Goal: Task Accomplishment & Management: Manage account settings

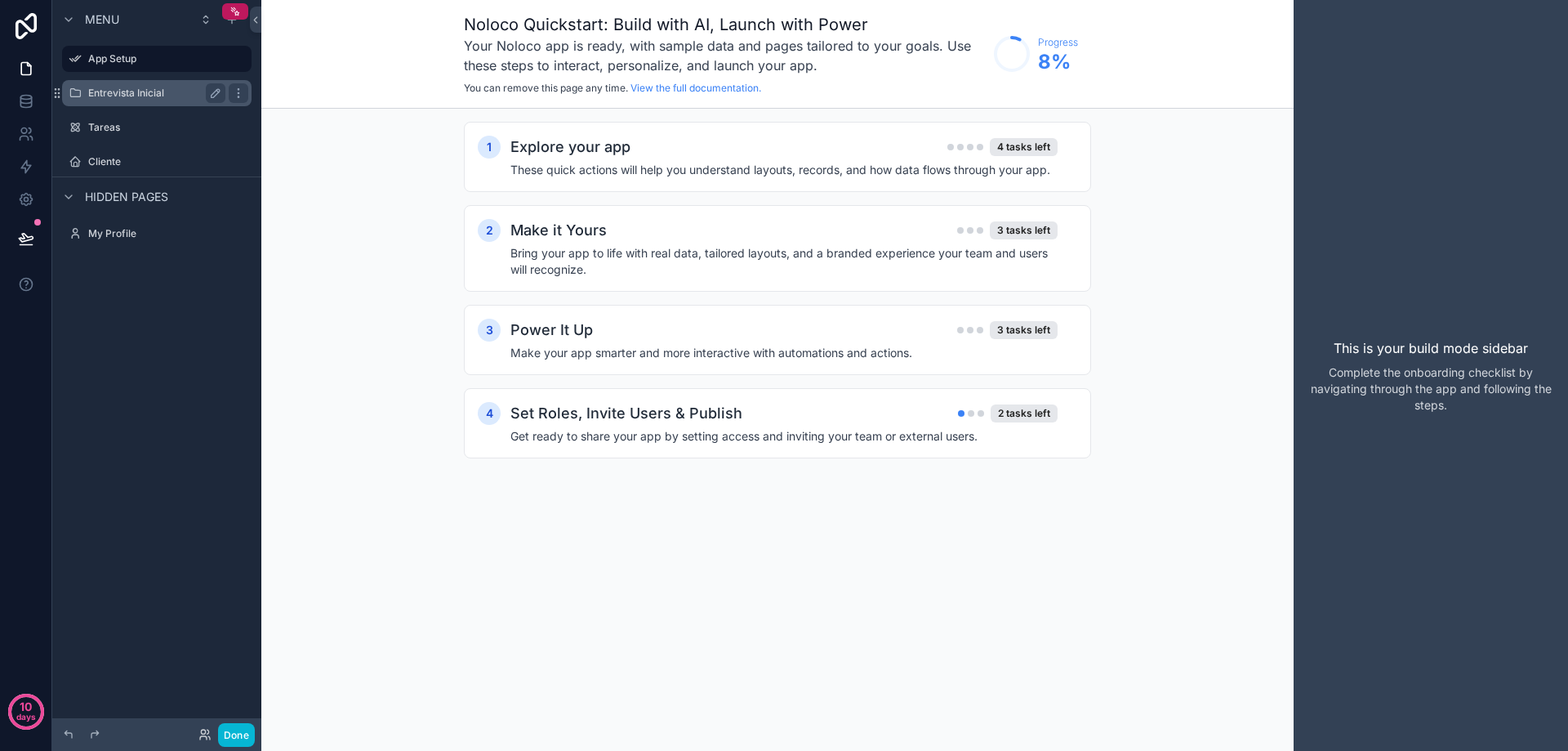
click at [131, 90] on label "Entrevista Inicial" at bounding box center [153, 93] width 131 height 13
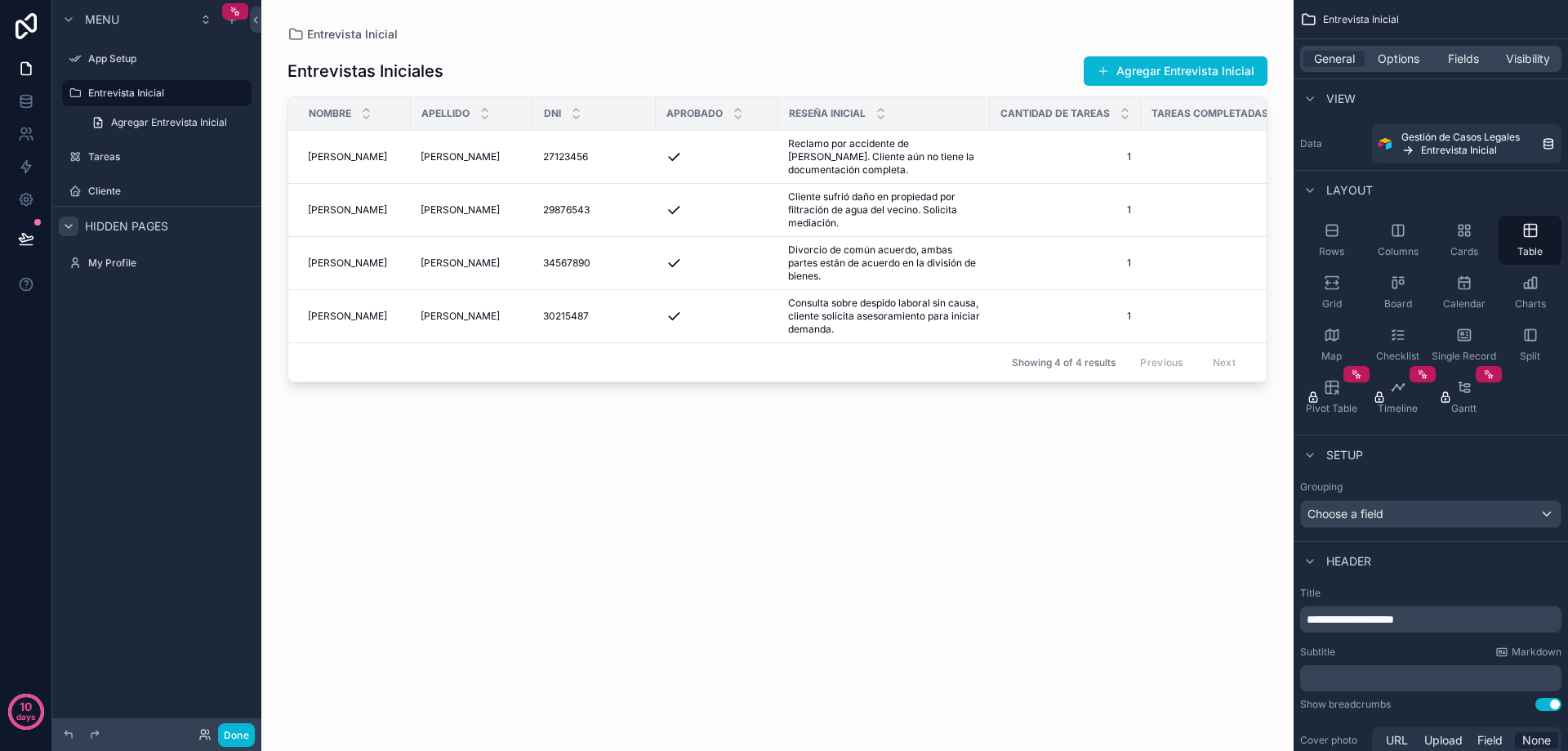
click at [66, 226] on icon "scrollable content" at bounding box center [69, 227] width 13 height 13
click at [28, 67] on icon at bounding box center [26, 68] width 16 height 16
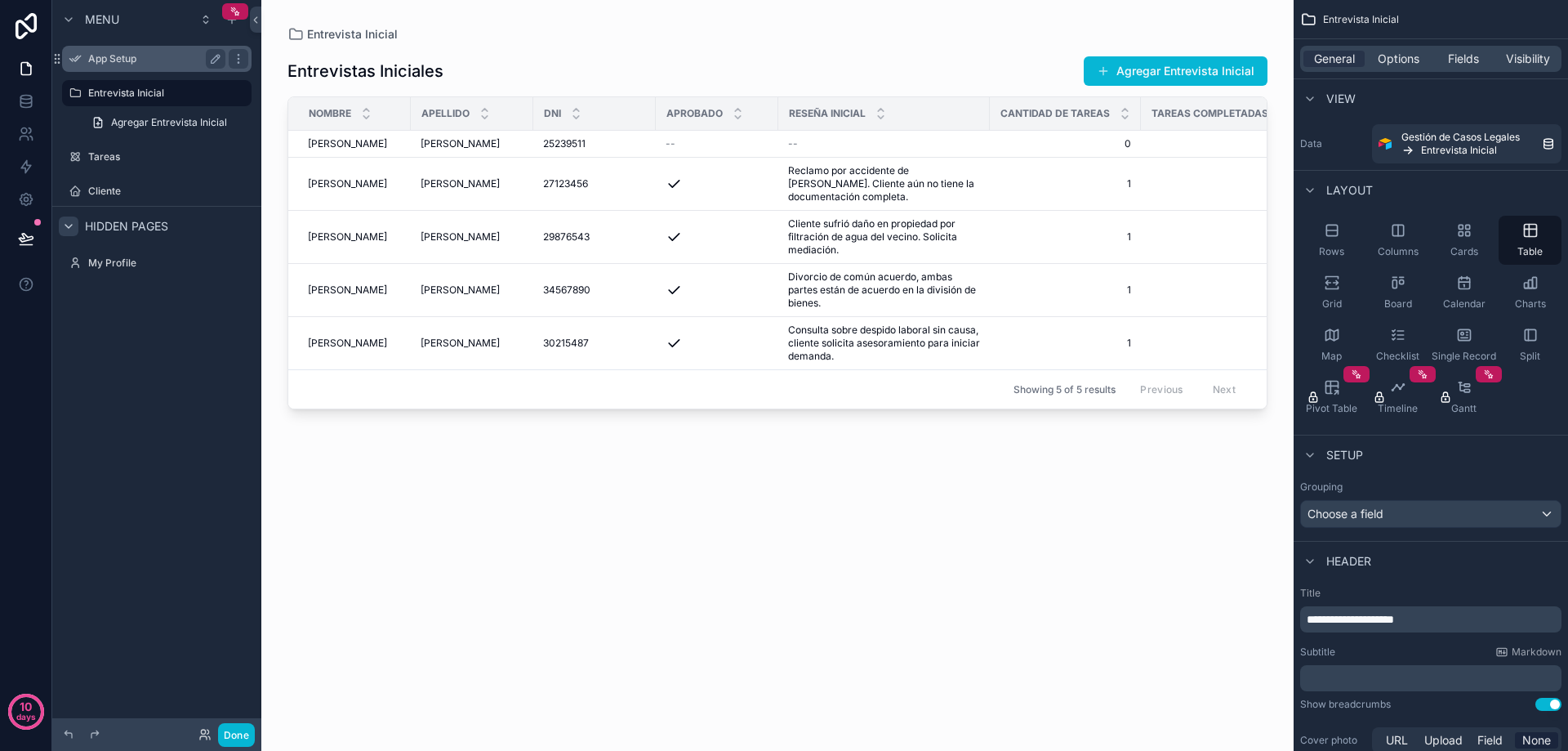
click at [94, 60] on label "App Setup" at bounding box center [153, 59] width 131 height 13
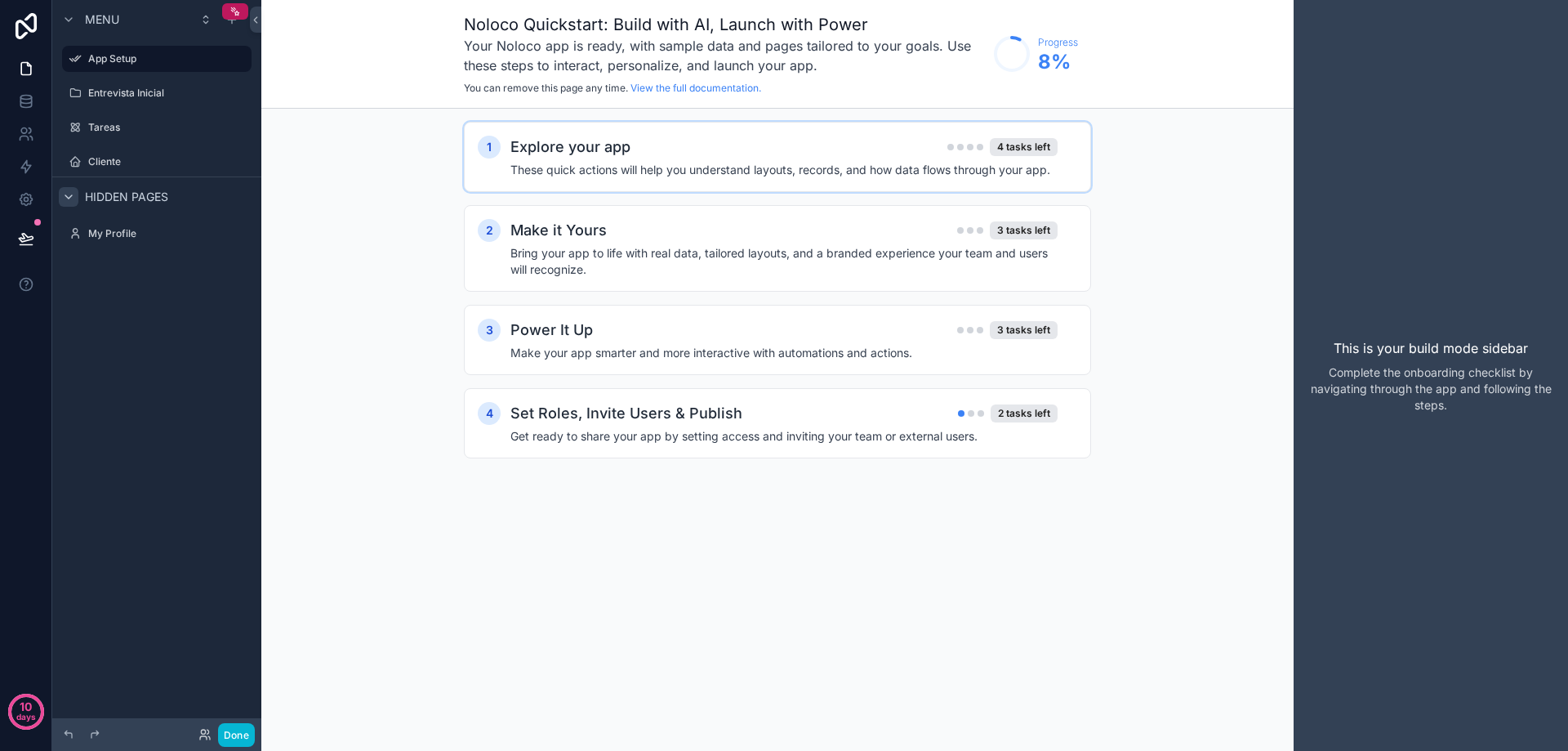
click at [659, 169] on h4 "These quick actions will help you understand layouts, records, and how data flo…" at bounding box center [784, 170] width 547 height 16
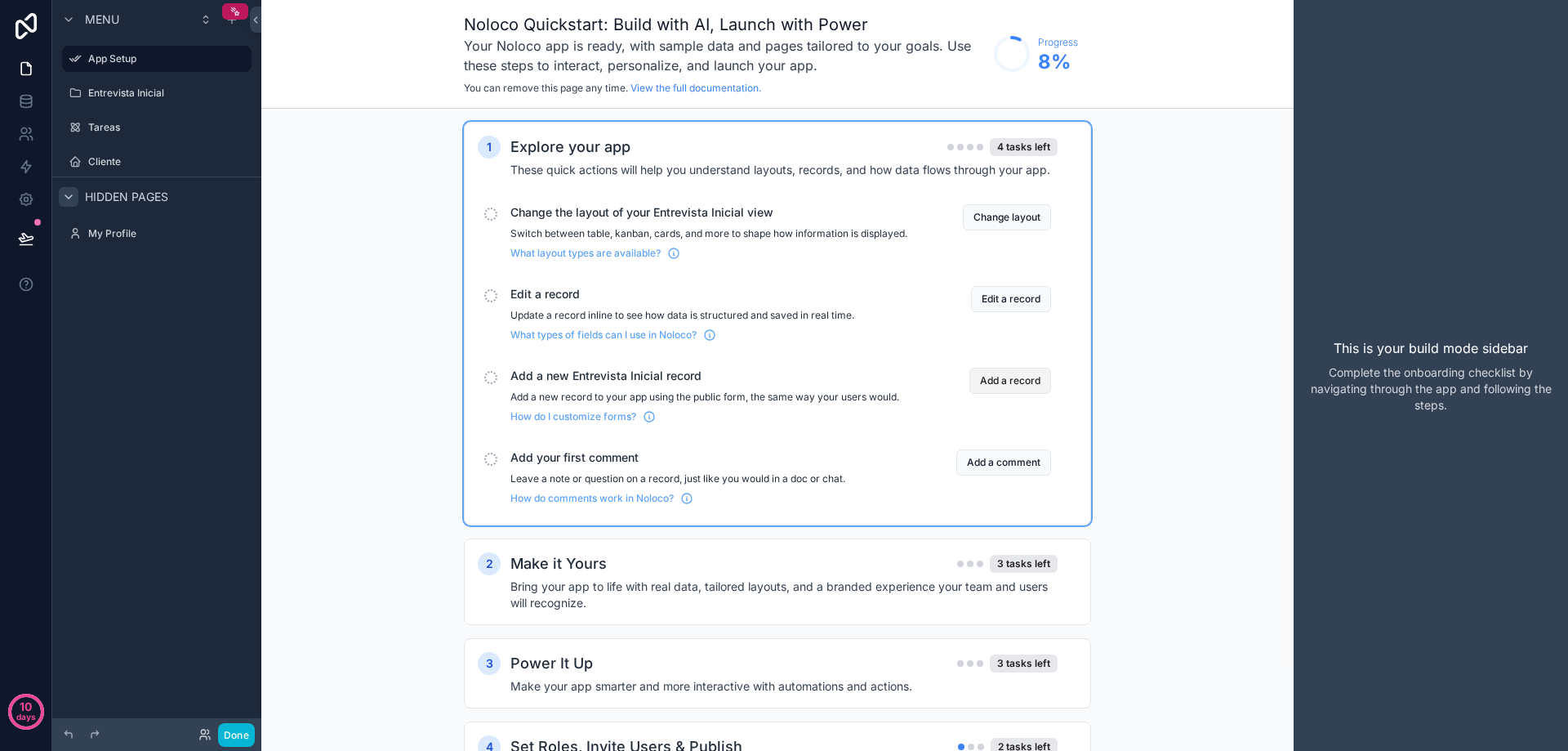
click at [1011, 394] on button "Add a record" at bounding box center [1010, 380] width 82 height 26
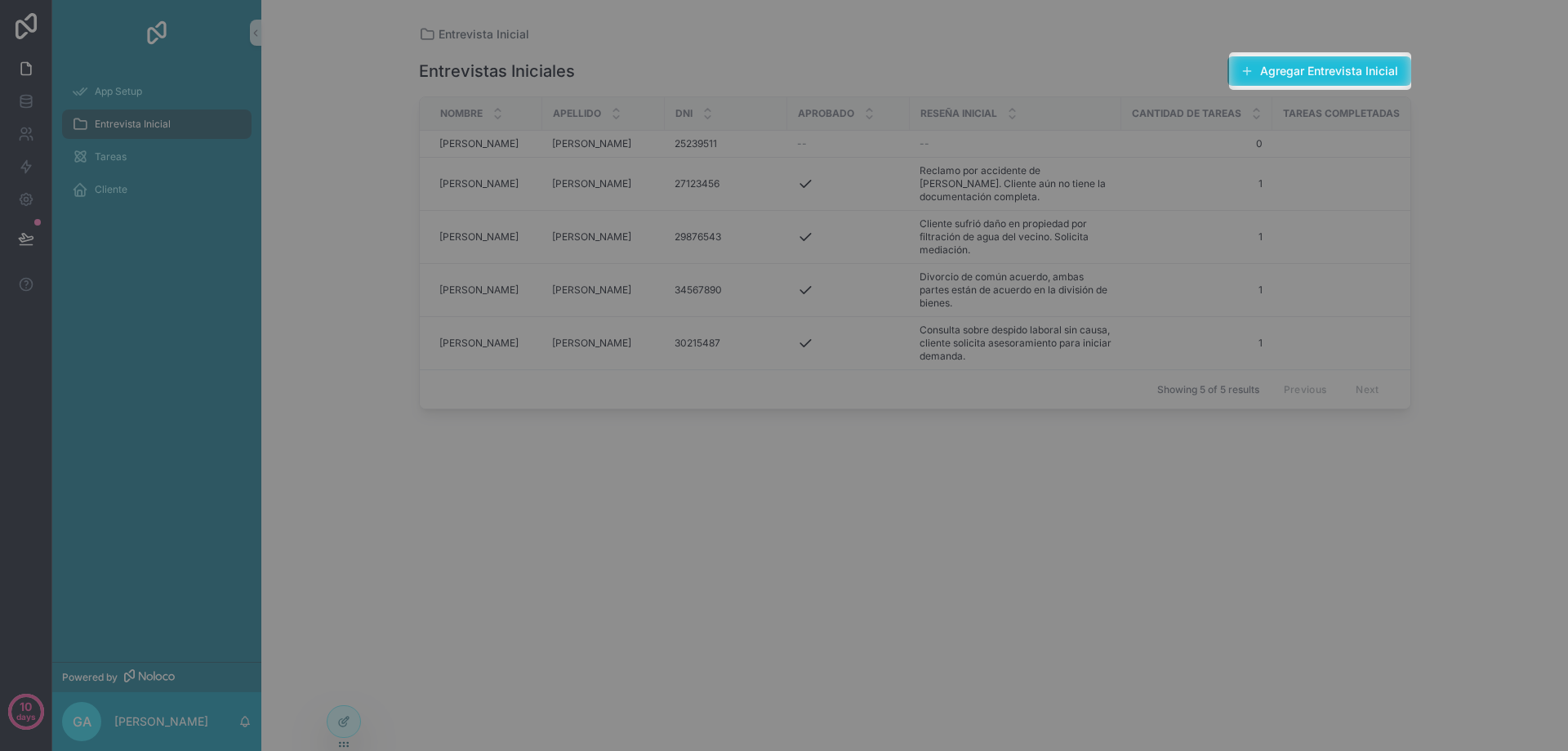
click at [1296, 71] on button "Agregar Entrevista Inicial" at bounding box center [1318, 71] width 184 height 30
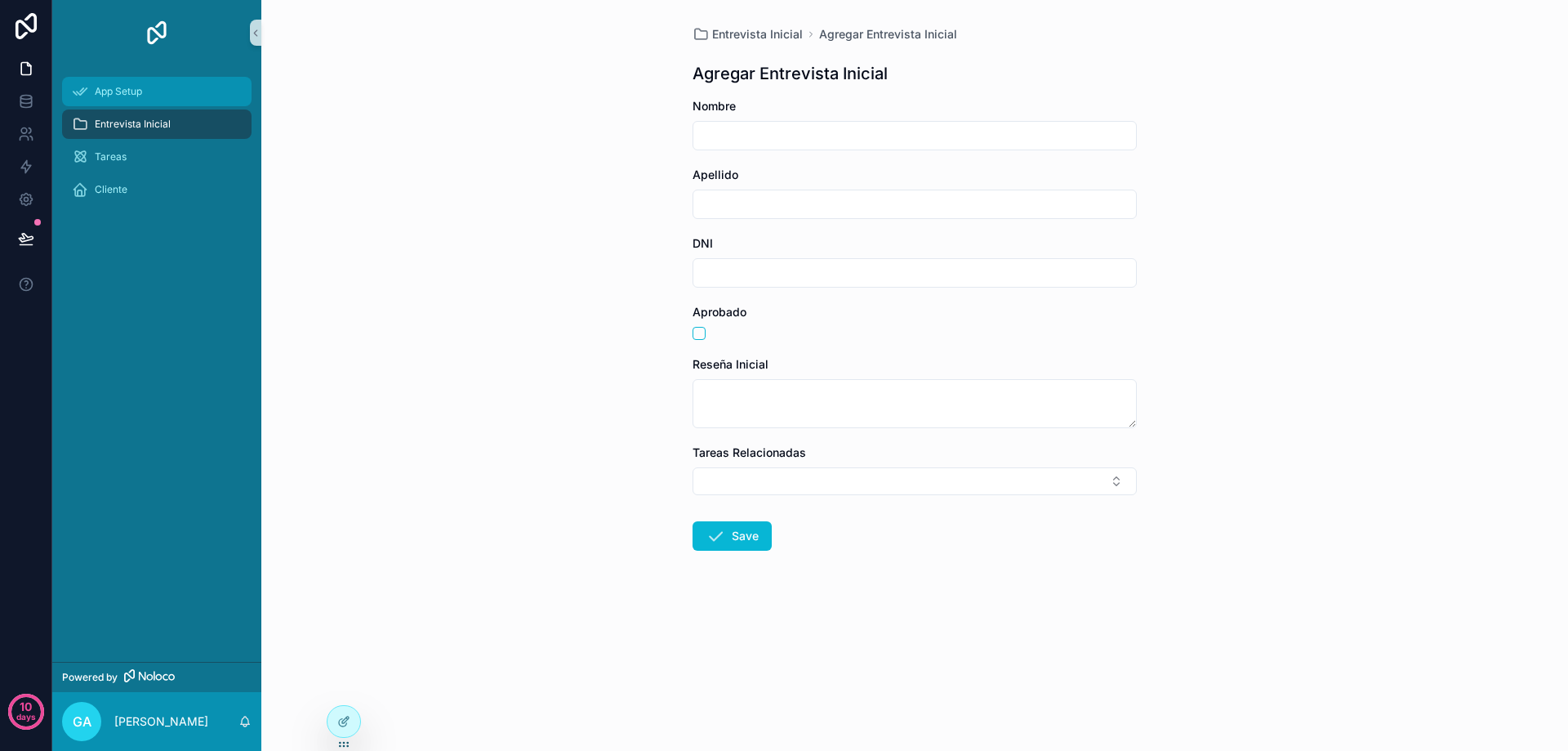
click at [95, 84] on div "App Setup" at bounding box center [156, 91] width 170 height 26
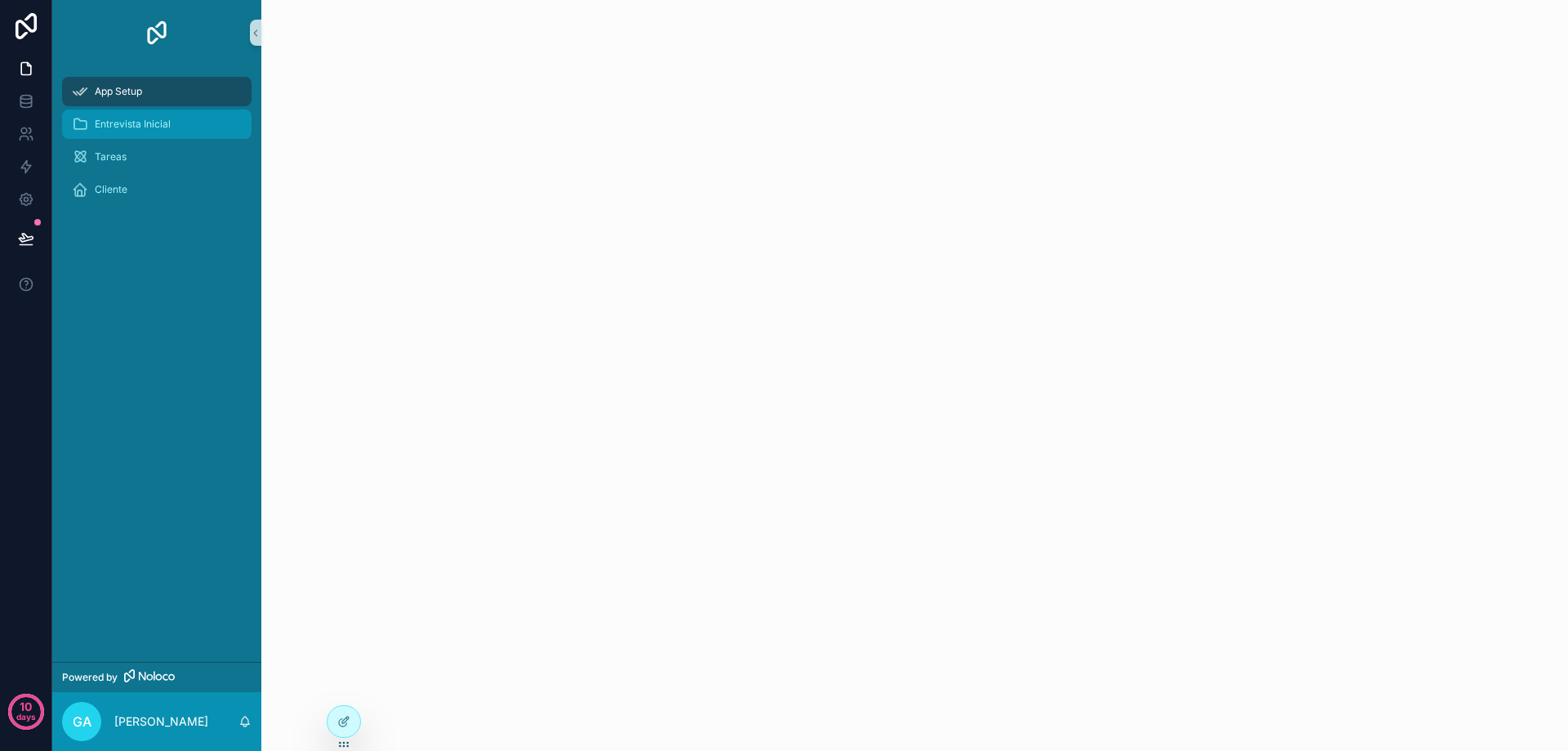
click at [125, 130] on span "Entrevista Inicial" at bounding box center [132, 124] width 76 height 13
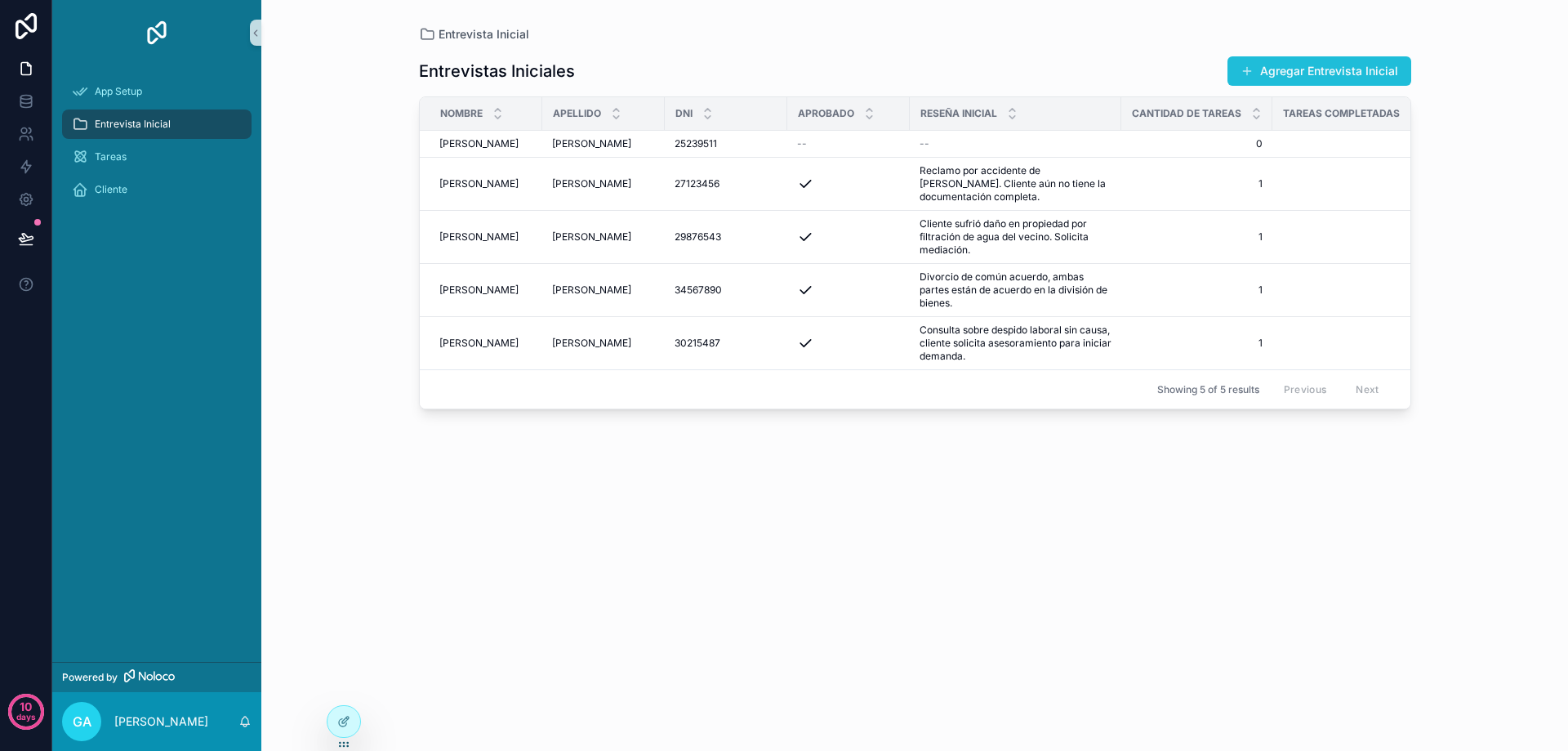
click at [1270, 71] on button "Agregar Entrevista Inicial" at bounding box center [1318, 71] width 184 height 30
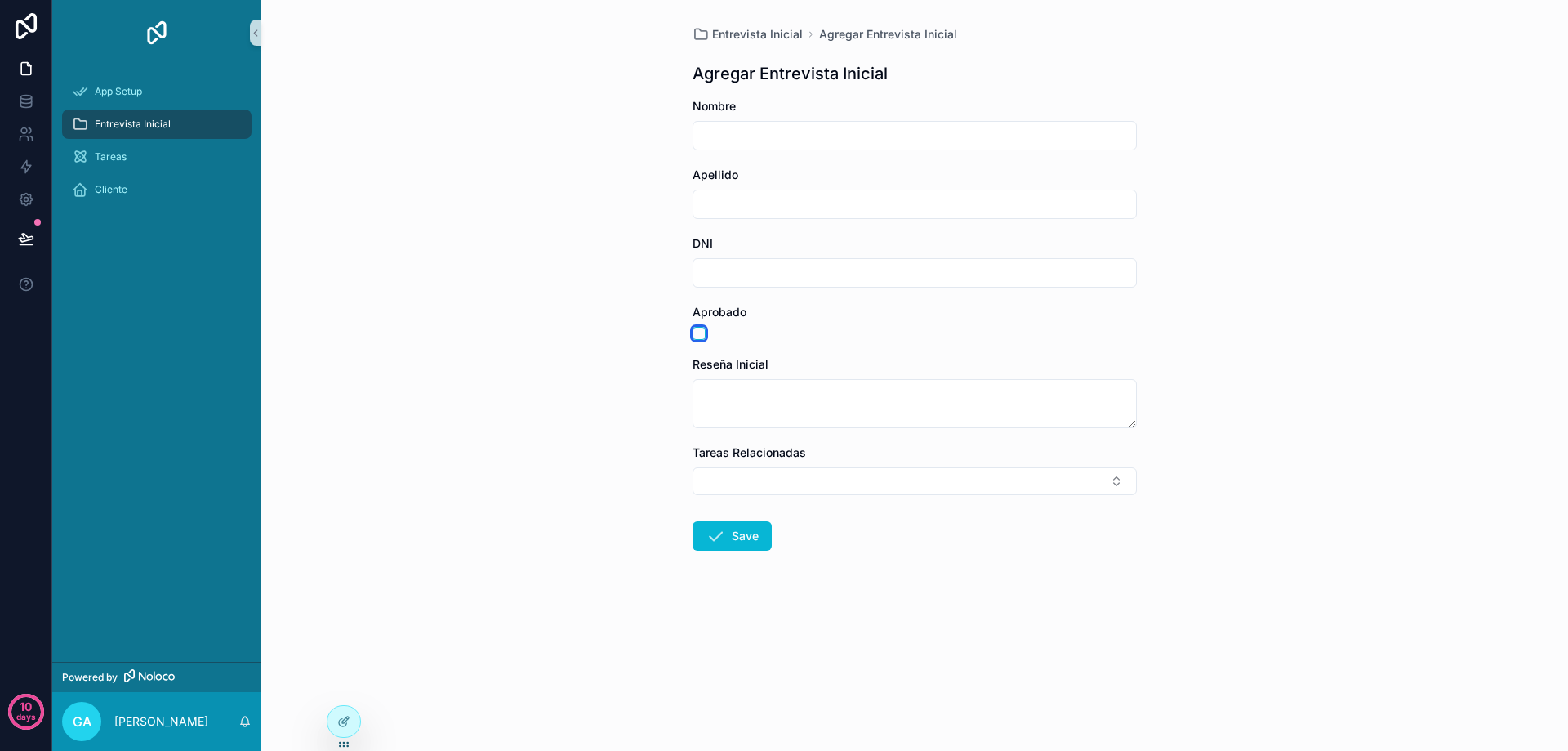
click at [698, 335] on button "scrollable content" at bounding box center [699, 334] width 13 height 13
click at [107, 189] on span "Cliente" at bounding box center [111, 190] width 32 height 13
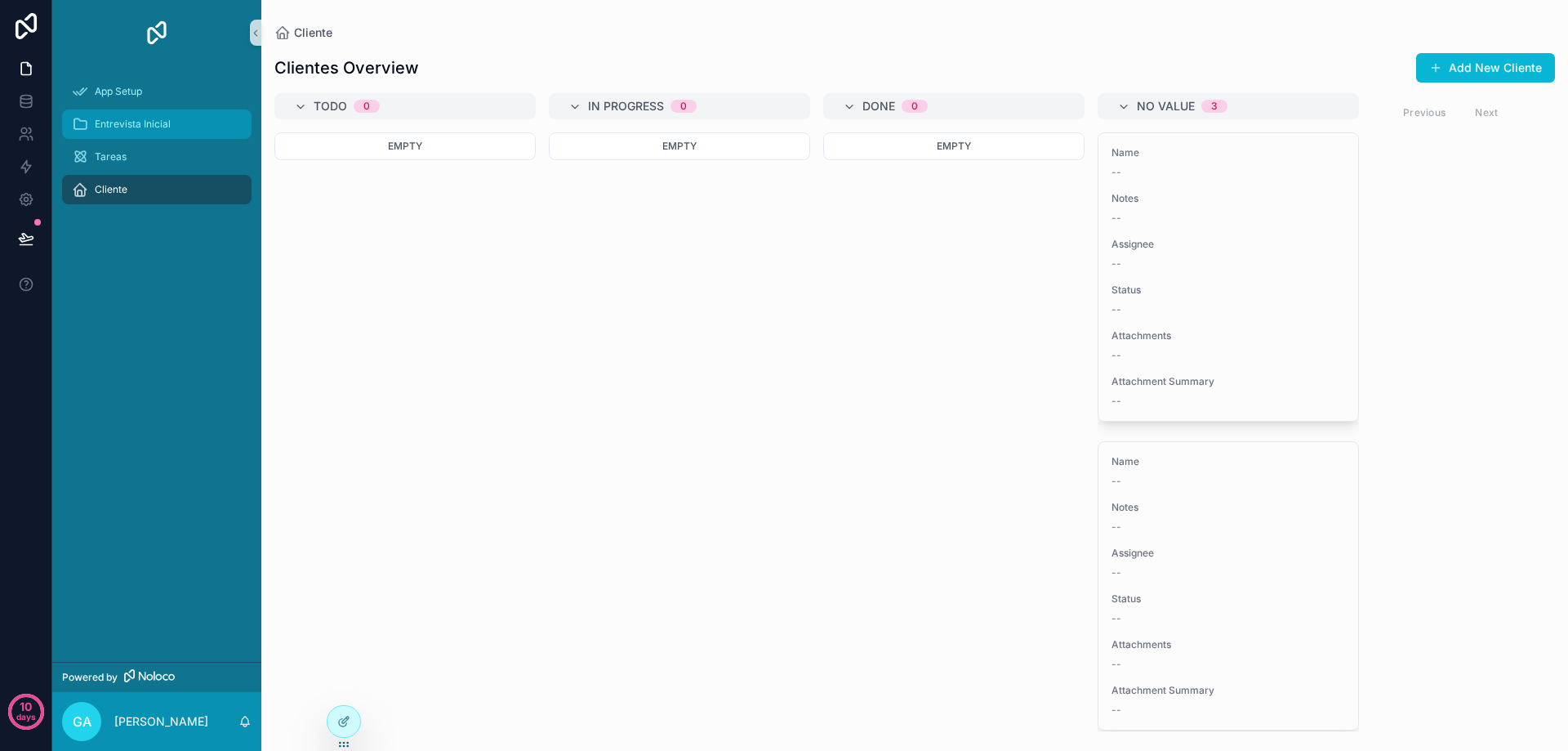
click at [106, 114] on div "Entrevista Inicial" at bounding box center [156, 124] width 170 height 26
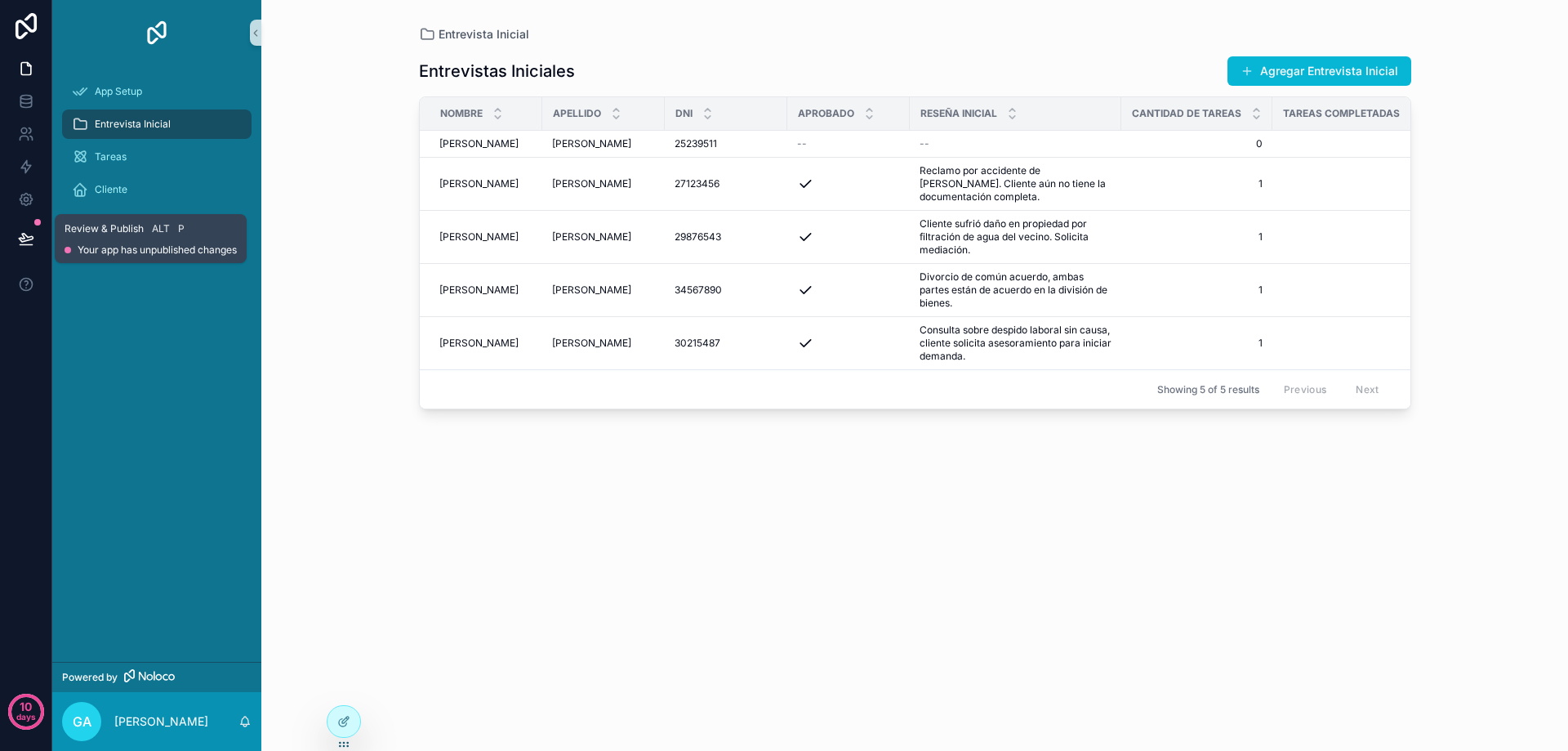
click at [28, 242] on icon at bounding box center [26, 238] width 16 height 16
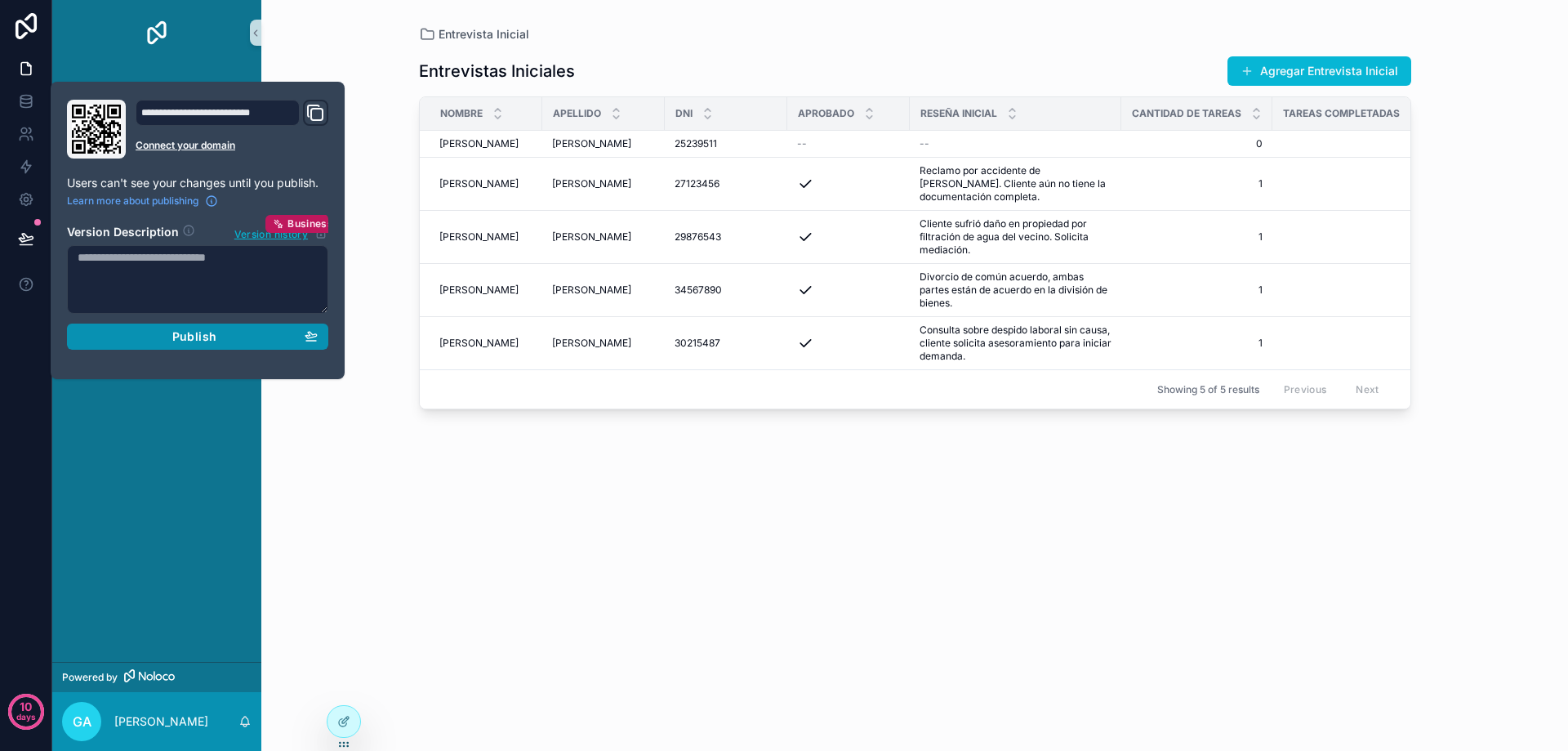
click at [226, 336] on div "Publish" at bounding box center [197, 335] width 240 height 14
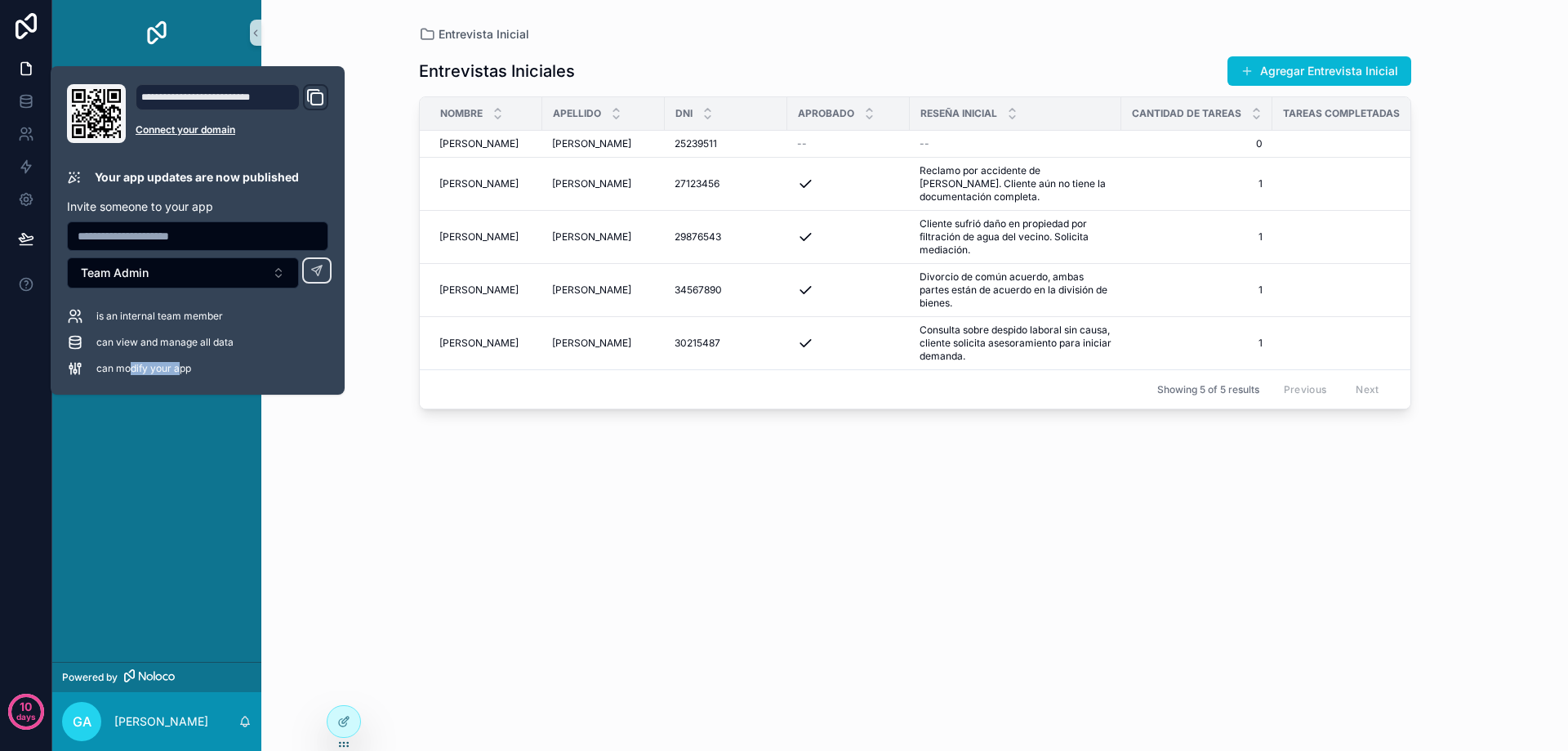
drag, startPoint x: 123, startPoint y: 370, endPoint x: 176, endPoint y: 370, distance: 53.0
click at [176, 370] on span "can modify your app" at bounding box center [143, 369] width 94 height 13
click at [314, 100] on icon "Domain and Custom Link" at bounding box center [315, 97] width 20 height 20
click at [164, 246] on input "text" at bounding box center [197, 236] width 260 height 23
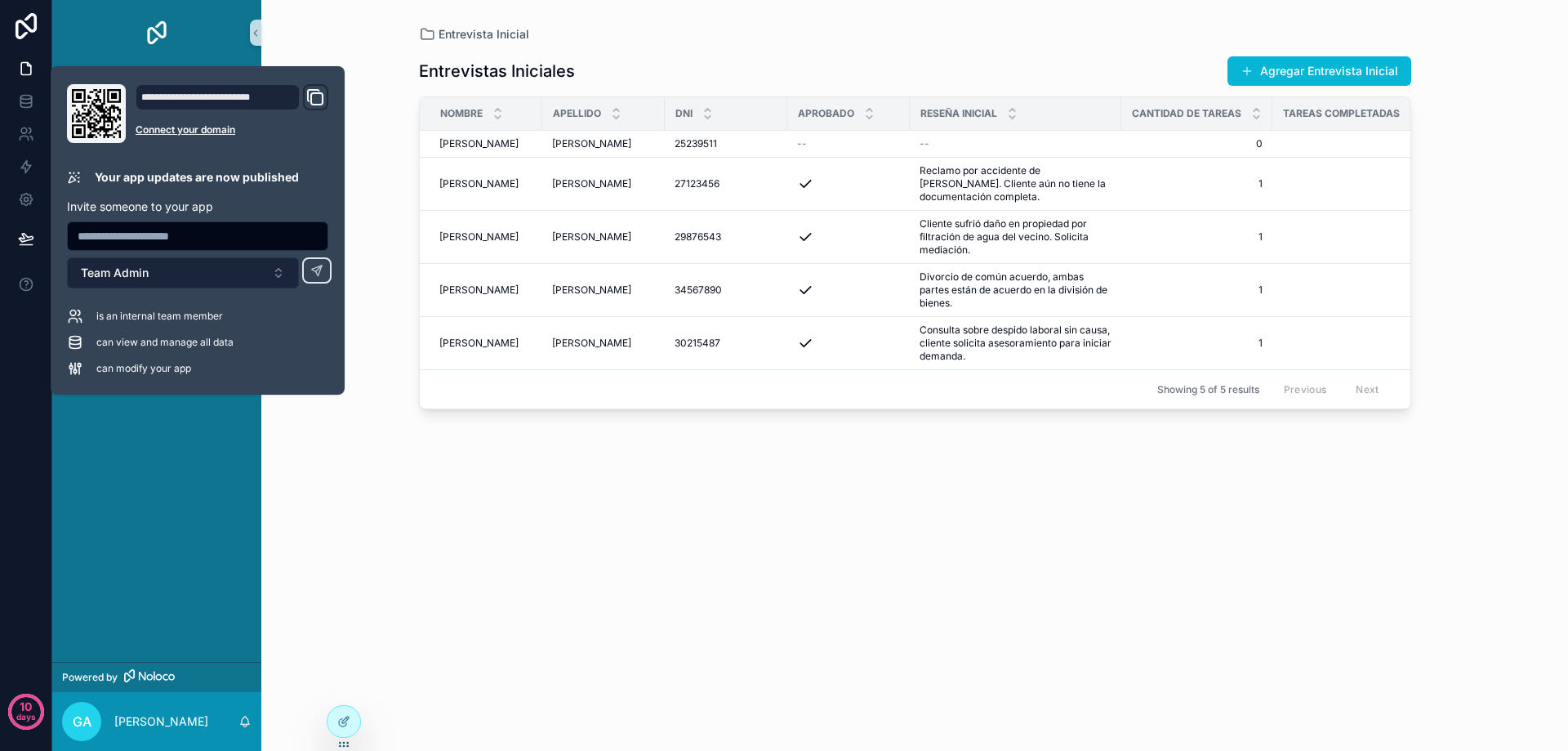
click at [123, 272] on span "Team Admin" at bounding box center [114, 273] width 68 height 16
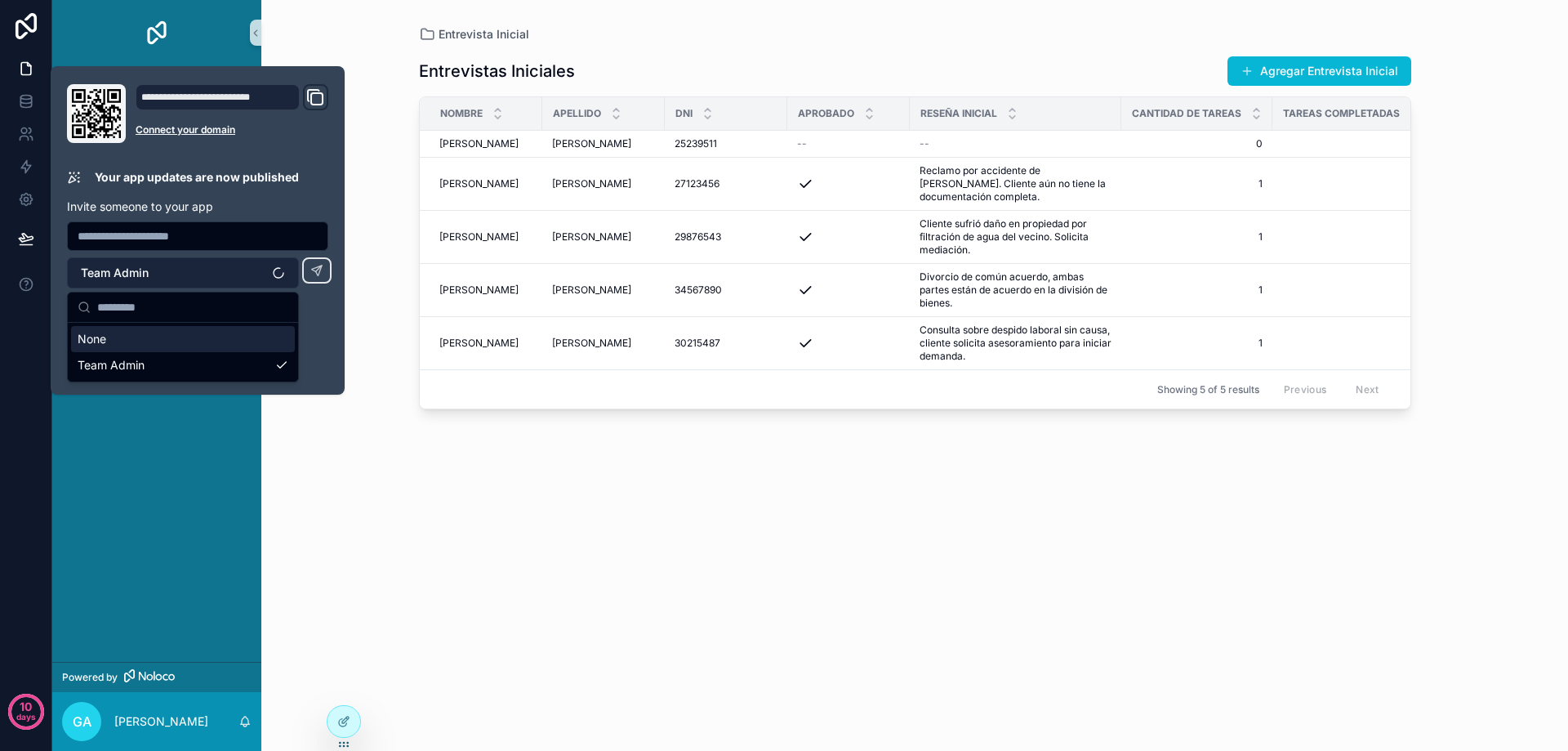
click at [123, 272] on span "Team Admin" at bounding box center [114, 273] width 68 height 16
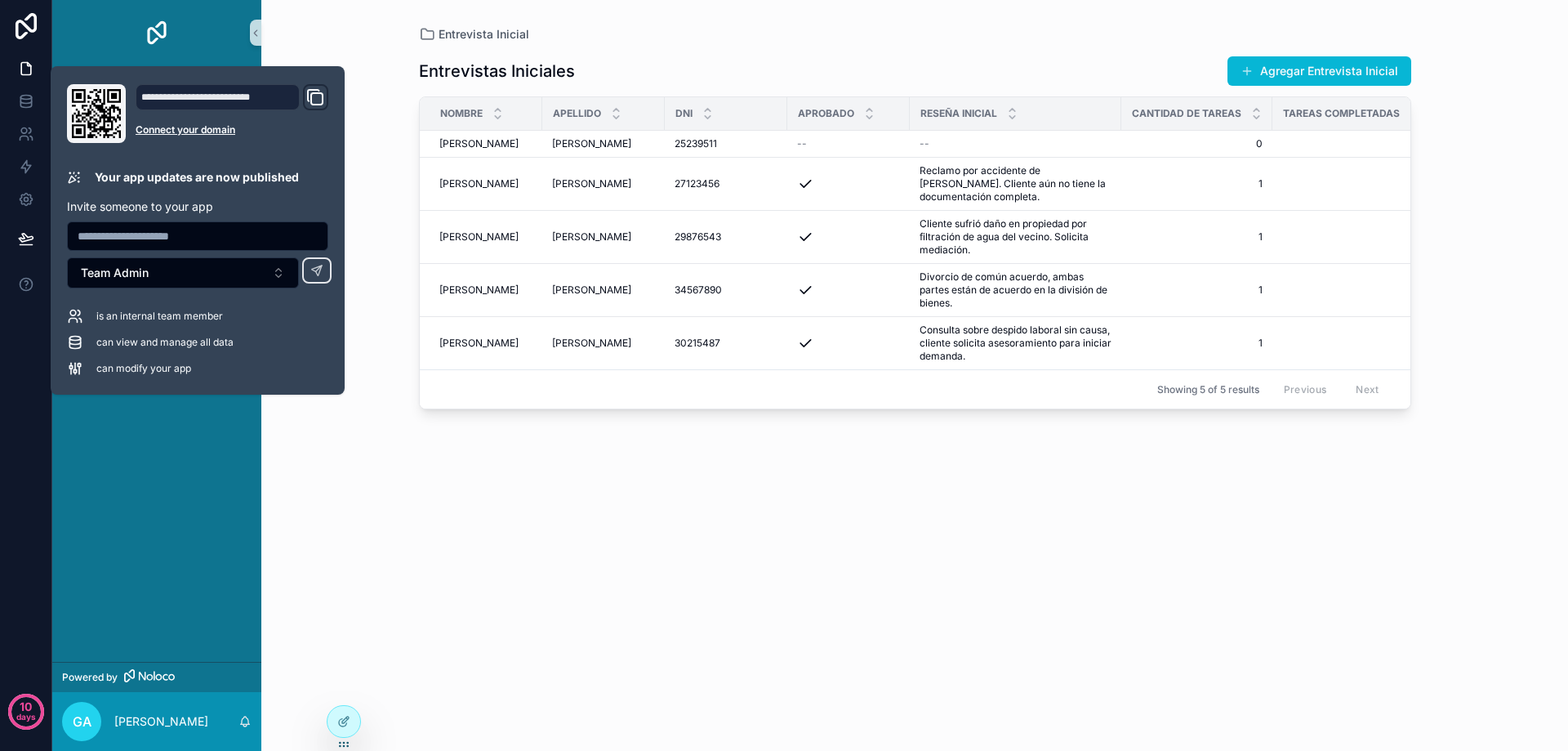
click at [509, 575] on div "Entrevistas Iniciales Agregar Entrevista Inicial Nombre Apellido DNI Aprobado R…" at bounding box center [915, 387] width 992 height 689
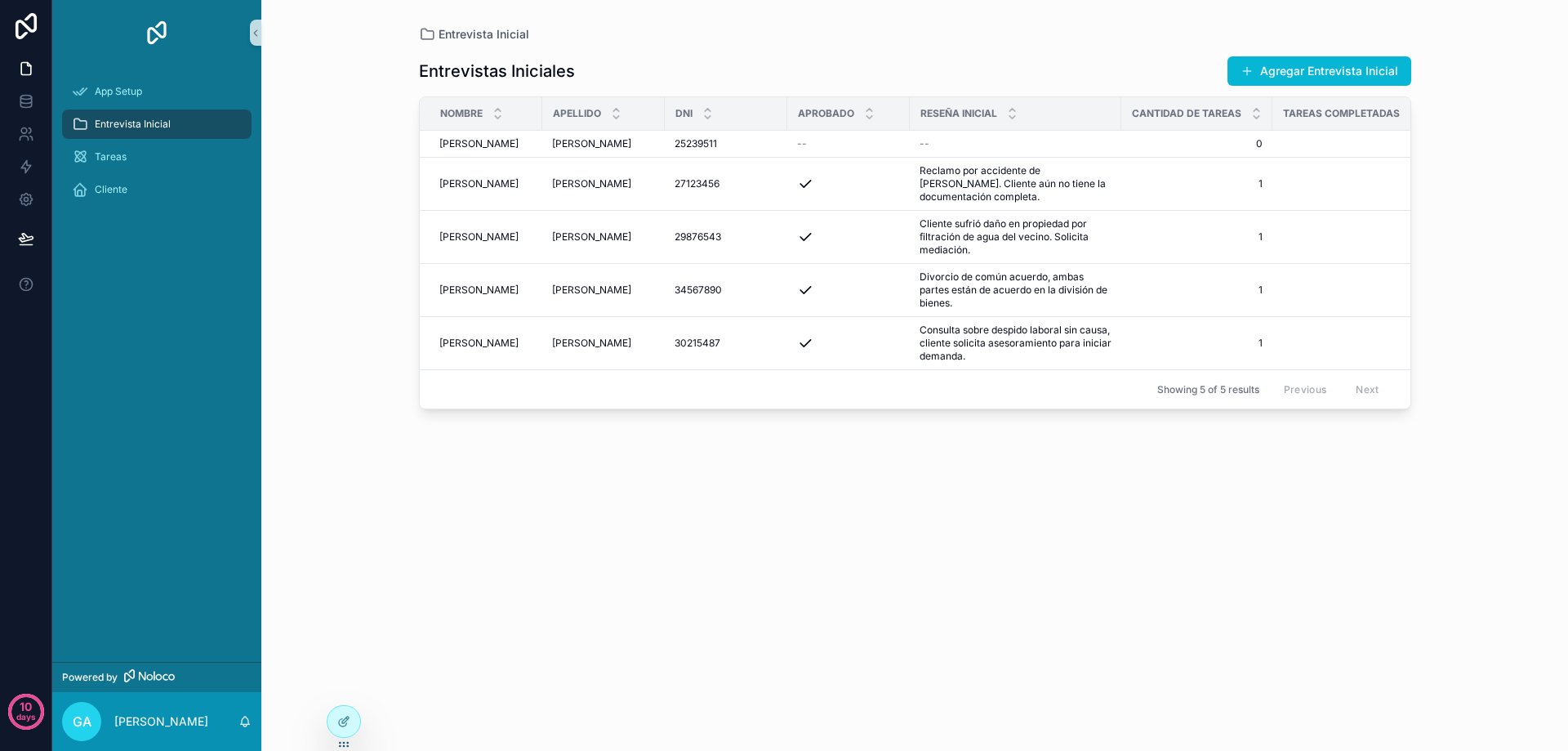
click at [116, 126] on span "Entrevista Inicial" at bounding box center [132, 124] width 76 height 13
click at [1336, 66] on button "Agregar Entrevista Inicial" at bounding box center [1318, 71] width 184 height 30
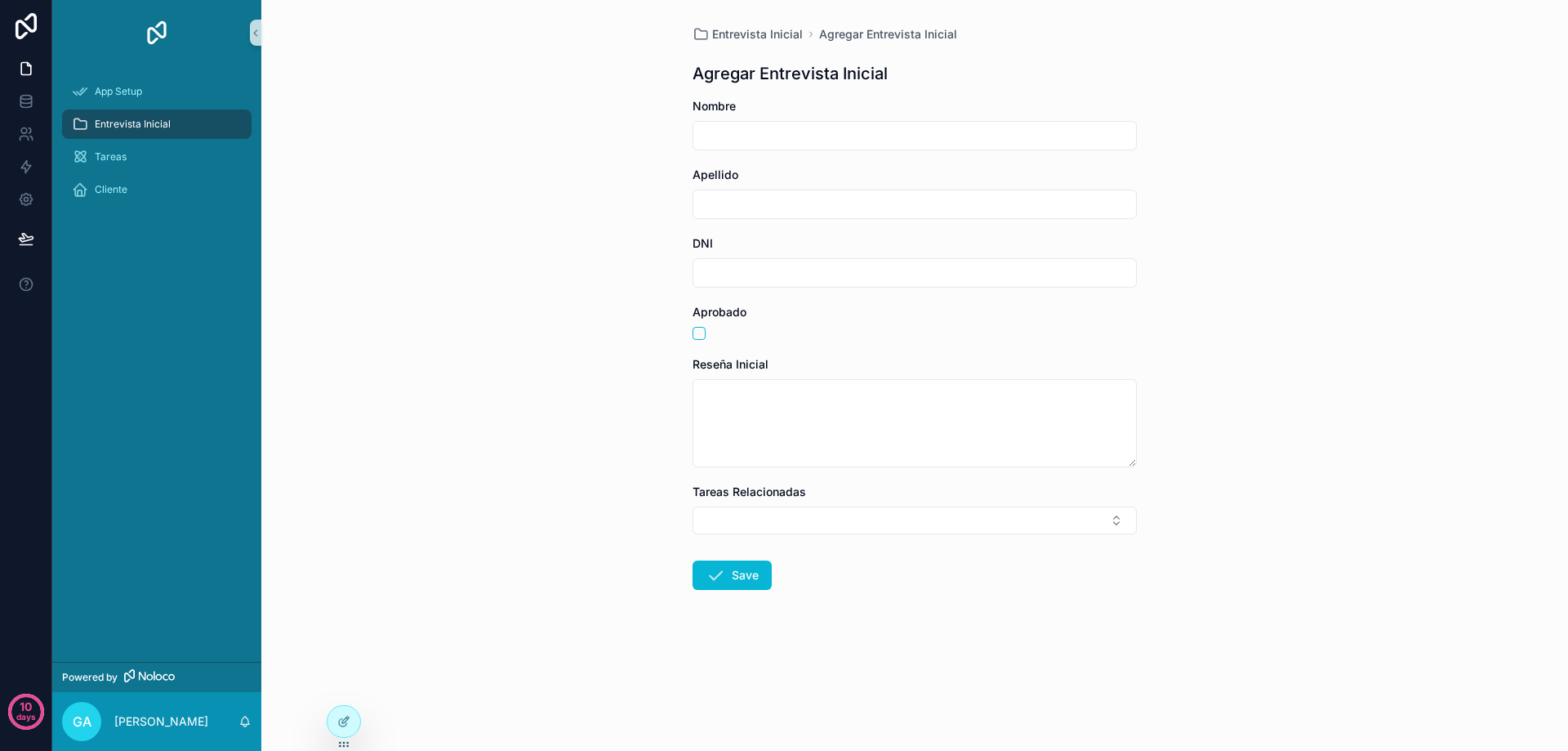
drag, startPoint x: 1126, startPoint y: 426, endPoint x: 1148, endPoint y: 484, distance: 62.0
click at [1148, 484] on div "Entrevista Inicial Agregar Entrevista Inicial Agregar Entrevista Inicial Nombre…" at bounding box center [915, 347] width 471 height 695
click at [1116, 540] on button "Select Button" at bounding box center [915, 539] width 444 height 28
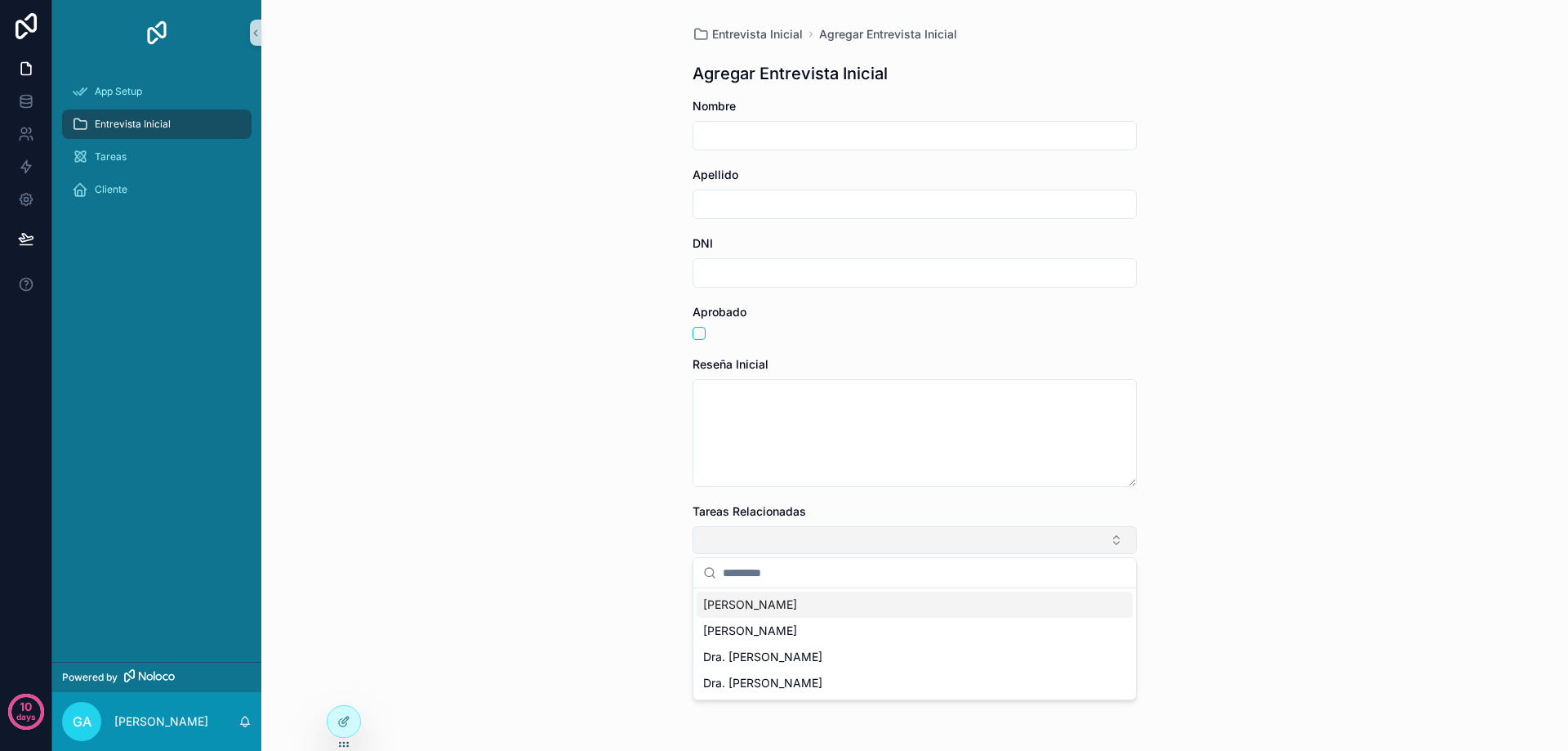
click at [1116, 540] on button "Select Button" at bounding box center [915, 539] width 444 height 28
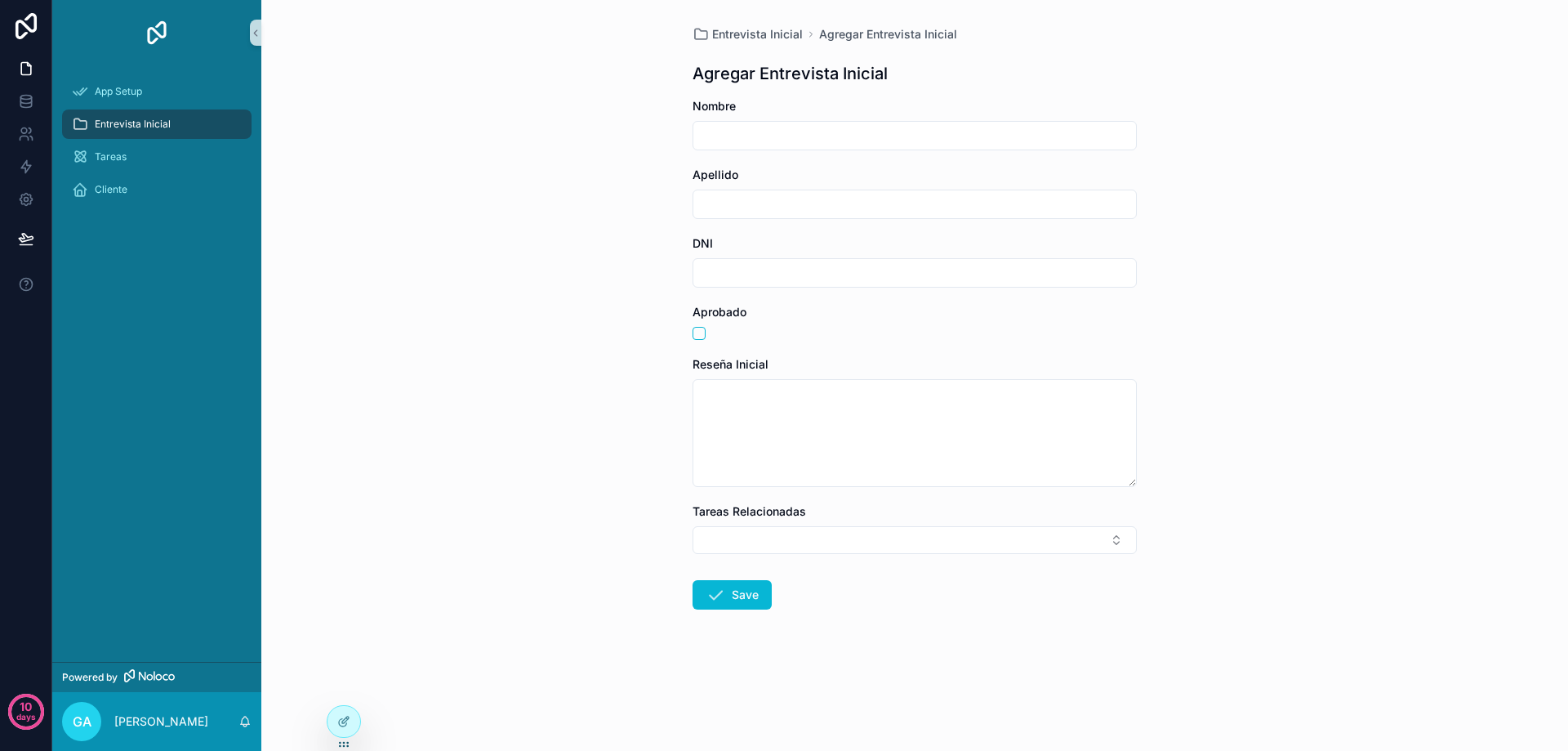
click at [153, 123] on span "Entrevista Inicial" at bounding box center [132, 124] width 76 height 13
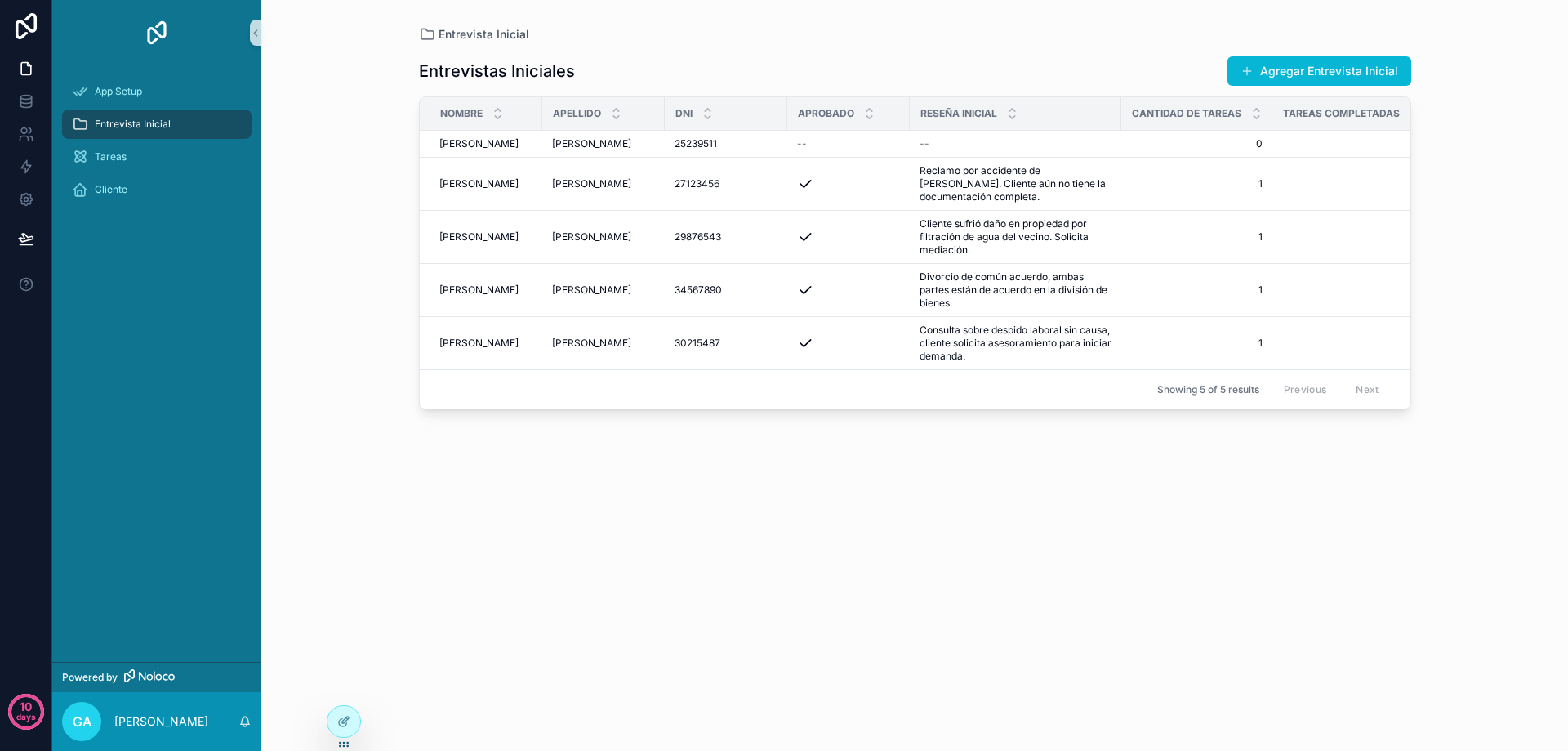
click at [474, 112] on span "Nombre" at bounding box center [461, 113] width 43 height 13
click at [462, 109] on span "Nombre" at bounding box center [461, 113] width 43 height 13
click at [473, 143] on div "[PERSON_NAME] [PERSON_NAME]" at bounding box center [486, 144] width 93 height 13
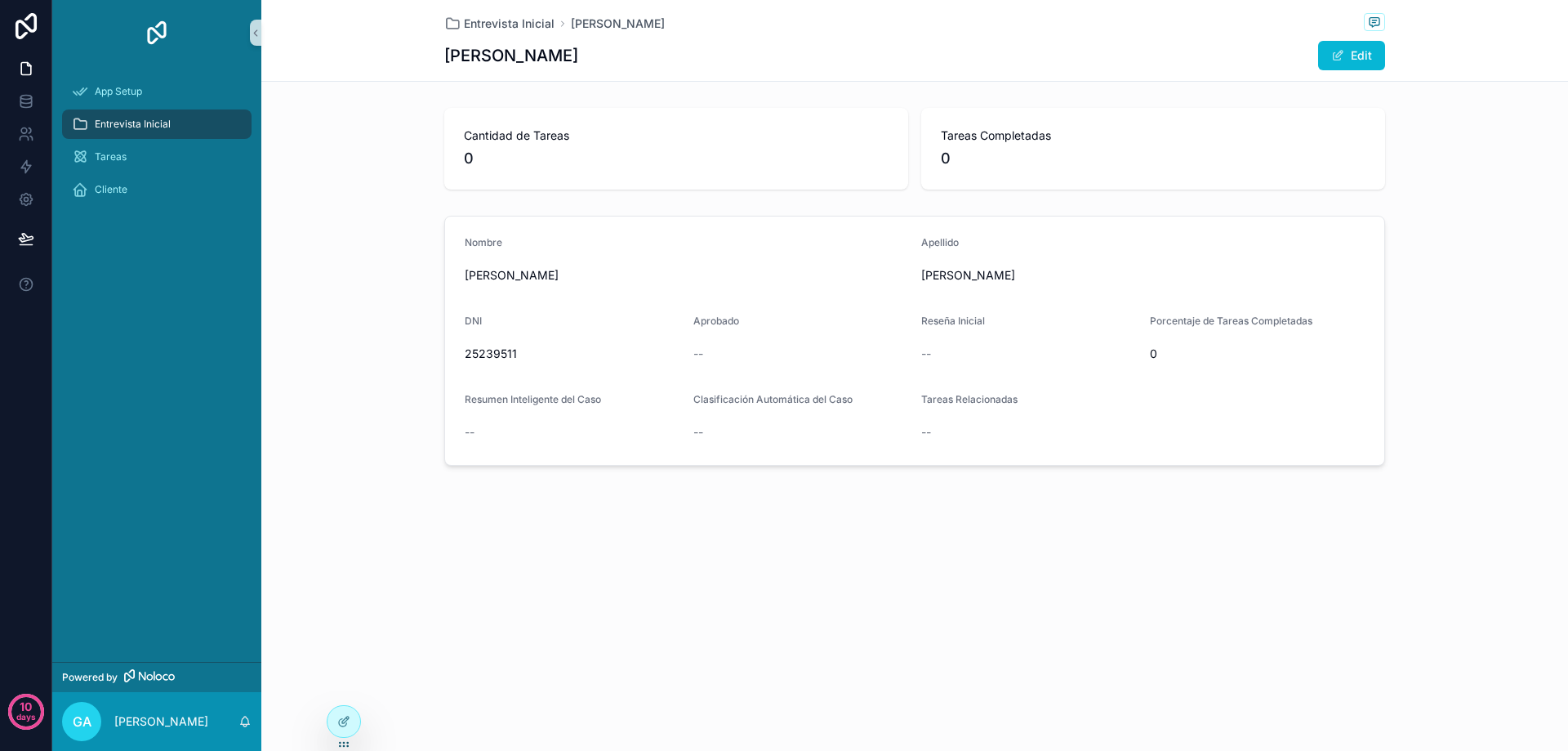
click at [119, 121] on span "Entrevista Inicial" at bounding box center [132, 124] width 76 height 13
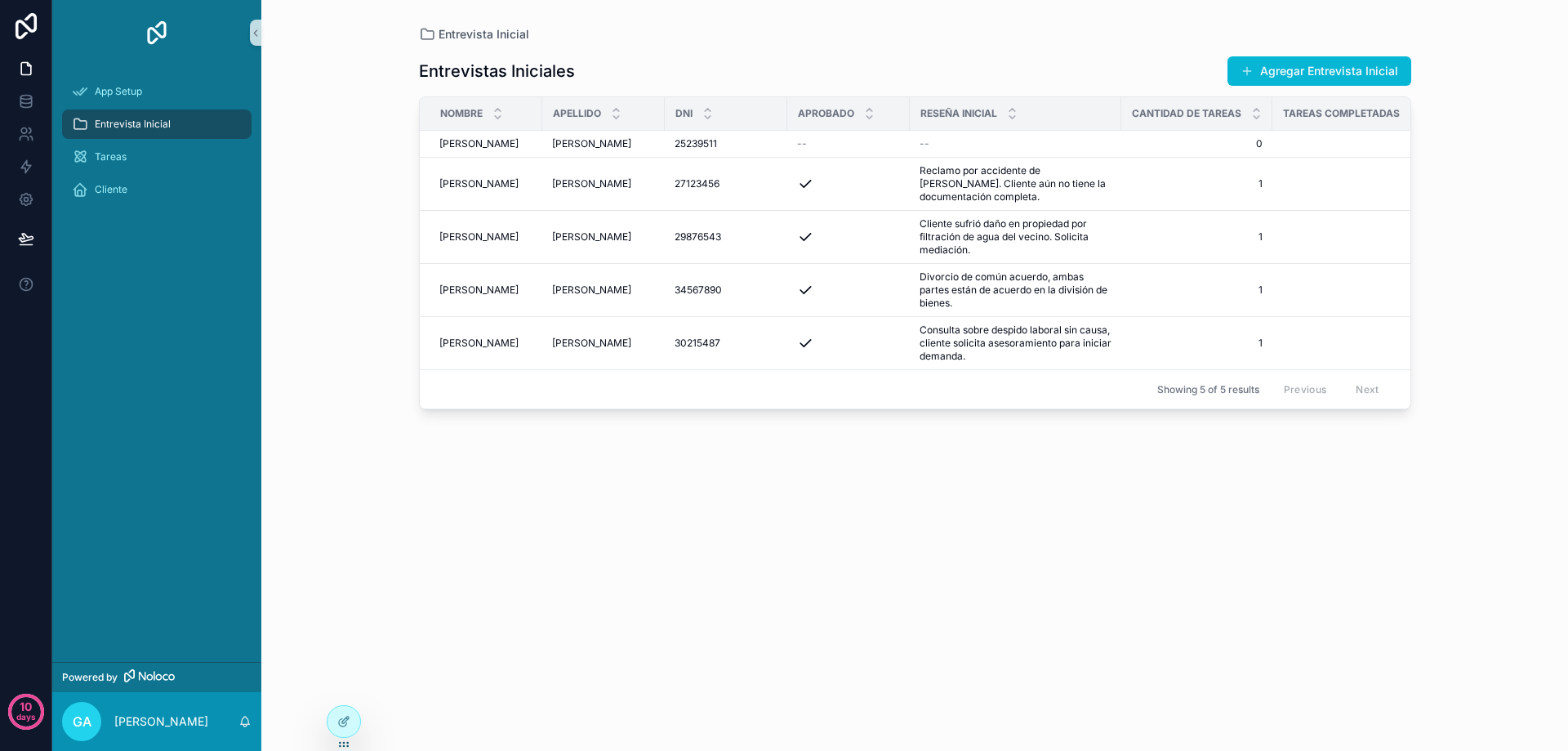
click at [457, 110] on span "Nombre" at bounding box center [461, 113] width 43 height 13
click at [500, 112] on div "scrollable content" at bounding box center [497, 113] width 10 height 18
click at [27, 69] on icon at bounding box center [26, 68] width 16 height 16
click at [21, 138] on icon at bounding box center [26, 133] width 16 height 16
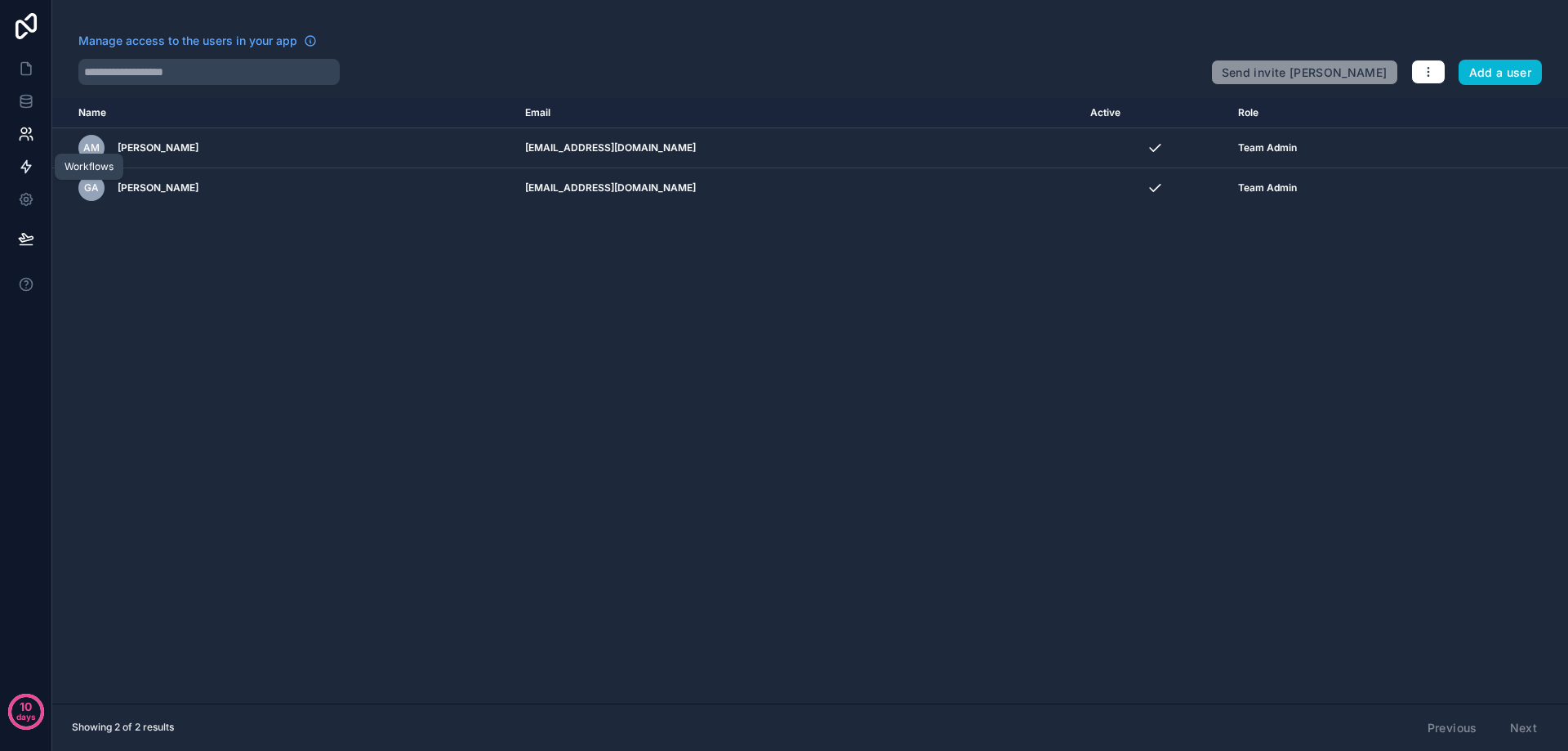
click at [23, 166] on icon at bounding box center [26, 167] width 10 height 12
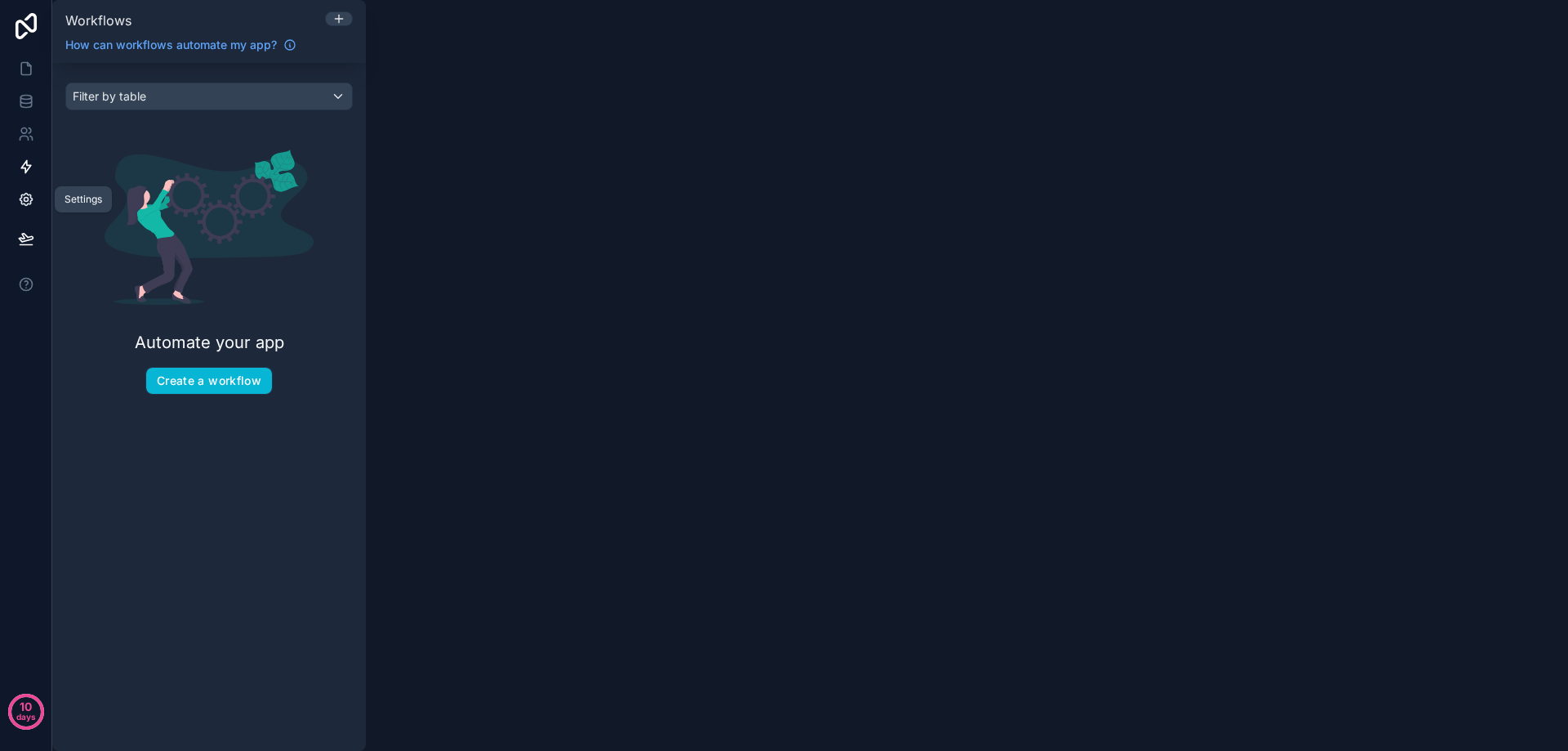
click at [21, 199] on icon at bounding box center [26, 199] width 16 height 16
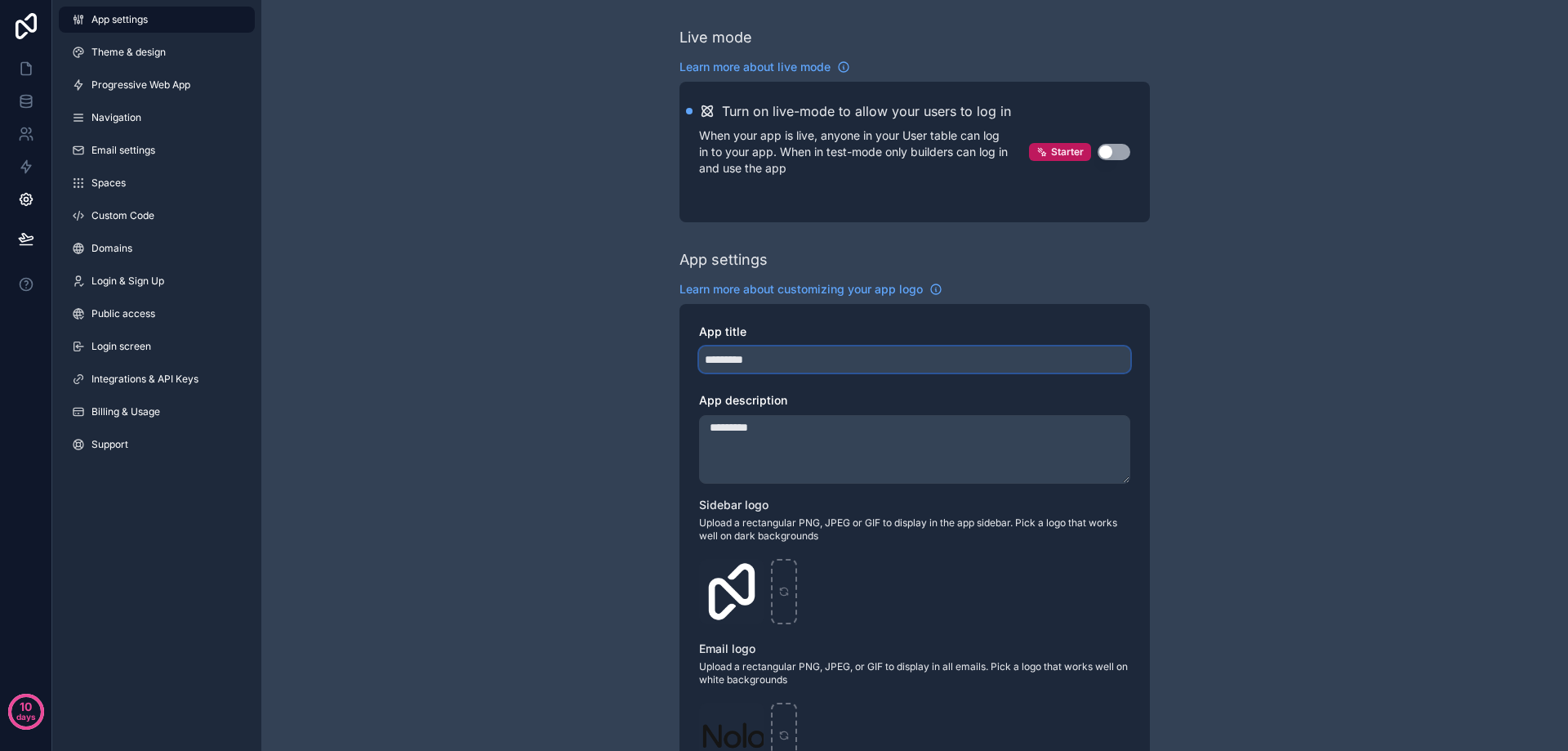
drag, startPoint x: 808, startPoint y: 361, endPoint x: 629, endPoint y: 363, distance: 179.0
click at [629, 363] on div "Live mode Learn more about live mode Turn on live-mode to allow your users to l…" at bounding box center [915, 640] width 1307 height 1281
drag, startPoint x: 794, startPoint y: 365, endPoint x: 694, endPoint y: 365, distance: 100.0
click at [694, 365] on div "App title ********* App description ********* Sidebar logo Upload a rectangular…" at bounding box center [915, 613] width 471 height 618
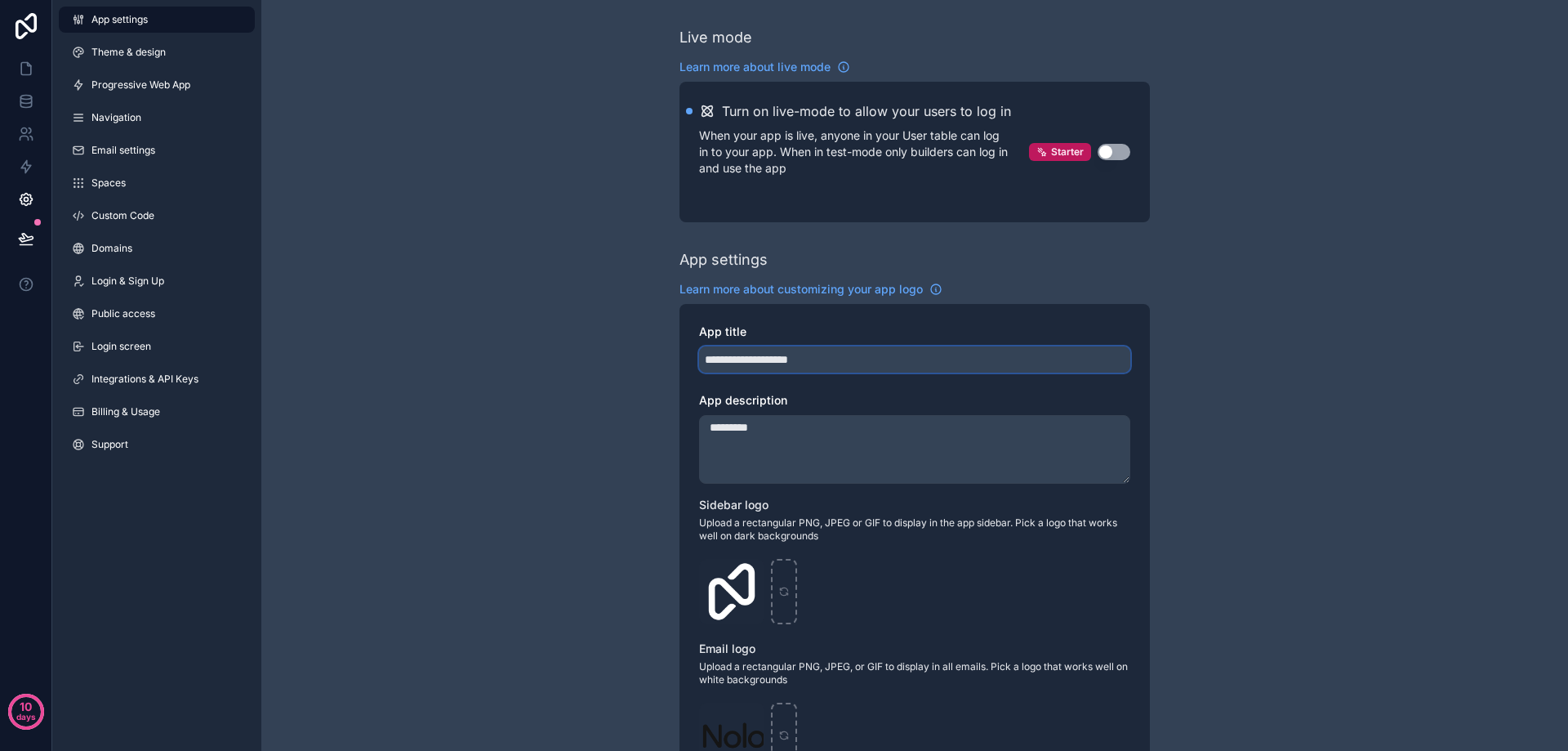
type input "**********"
click at [794, 440] on textarea "*********" at bounding box center [915, 449] width 432 height 69
drag, startPoint x: 854, startPoint y: 357, endPoint x: 610, endPoint y: 353, distance: 244.0
click at [610, 353] on div "**********" at bounding box center [915, 640] width 1307 height 1281
drag, startPoint x: 653, startPoint y: 437, endPoint x: 549, endPoint y: 437, distance: 104.0
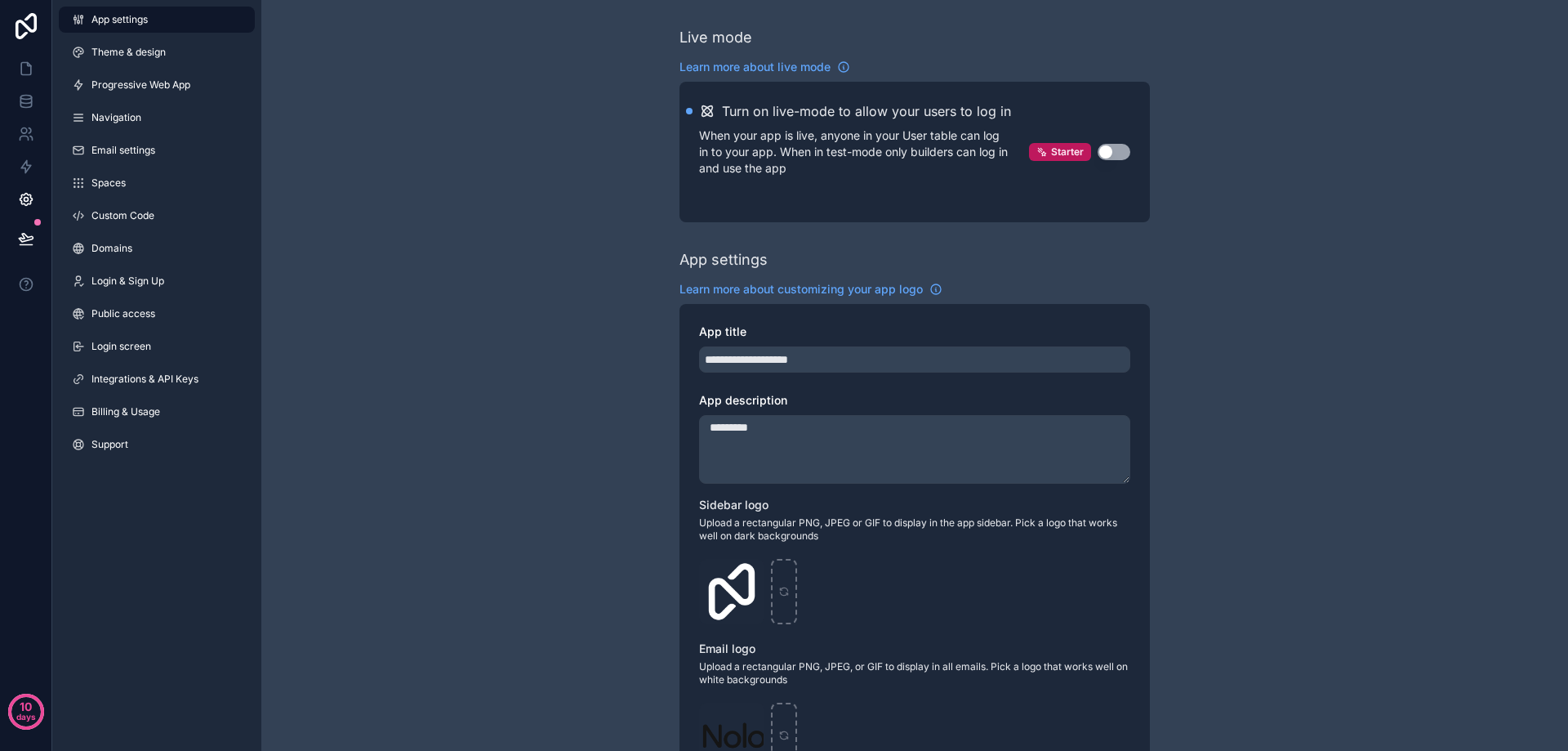
click at [549, 437] on div "**********" at bounding box center [915, 640] width 1307 height 1281
paste textarea "**********"
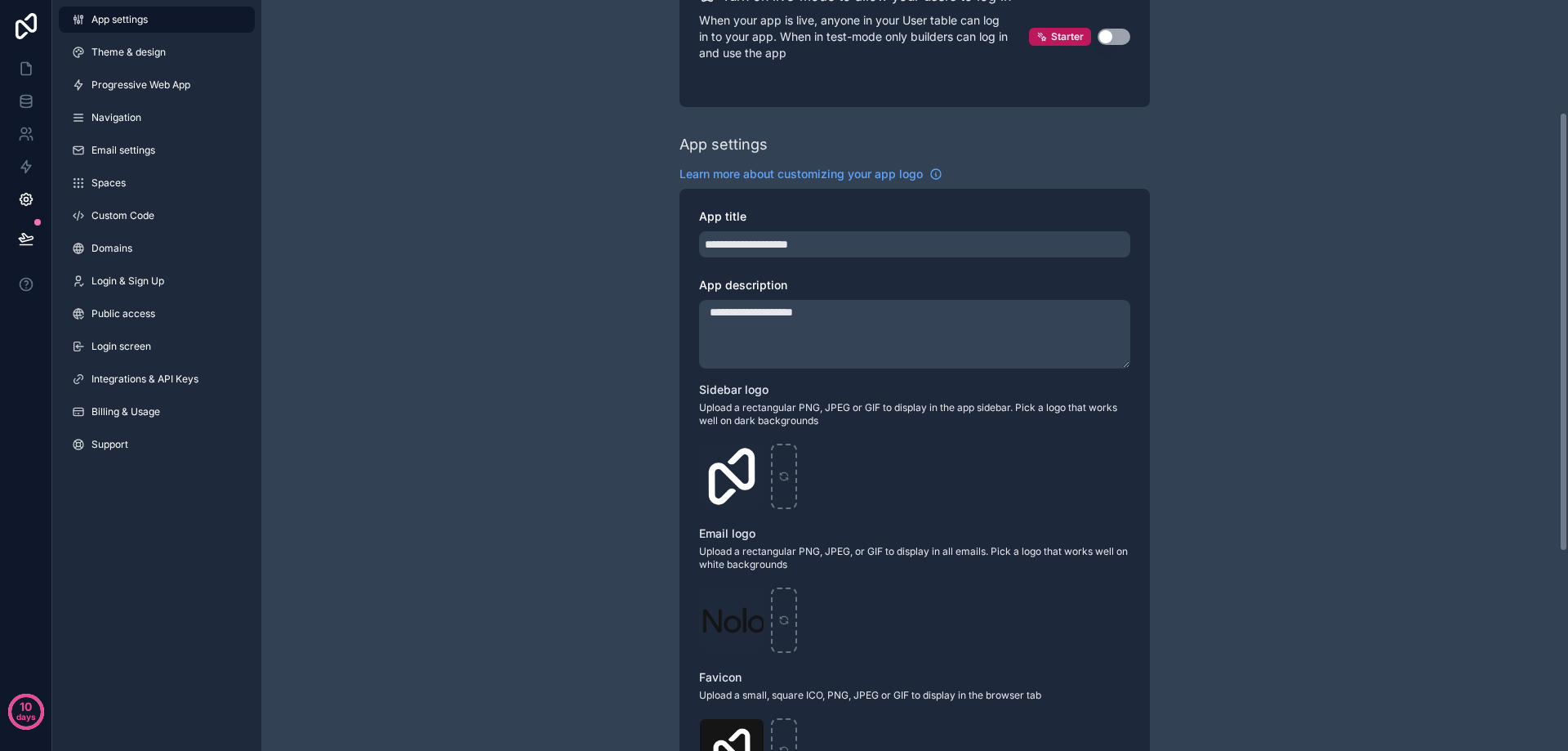
scroll to position [245, 0]
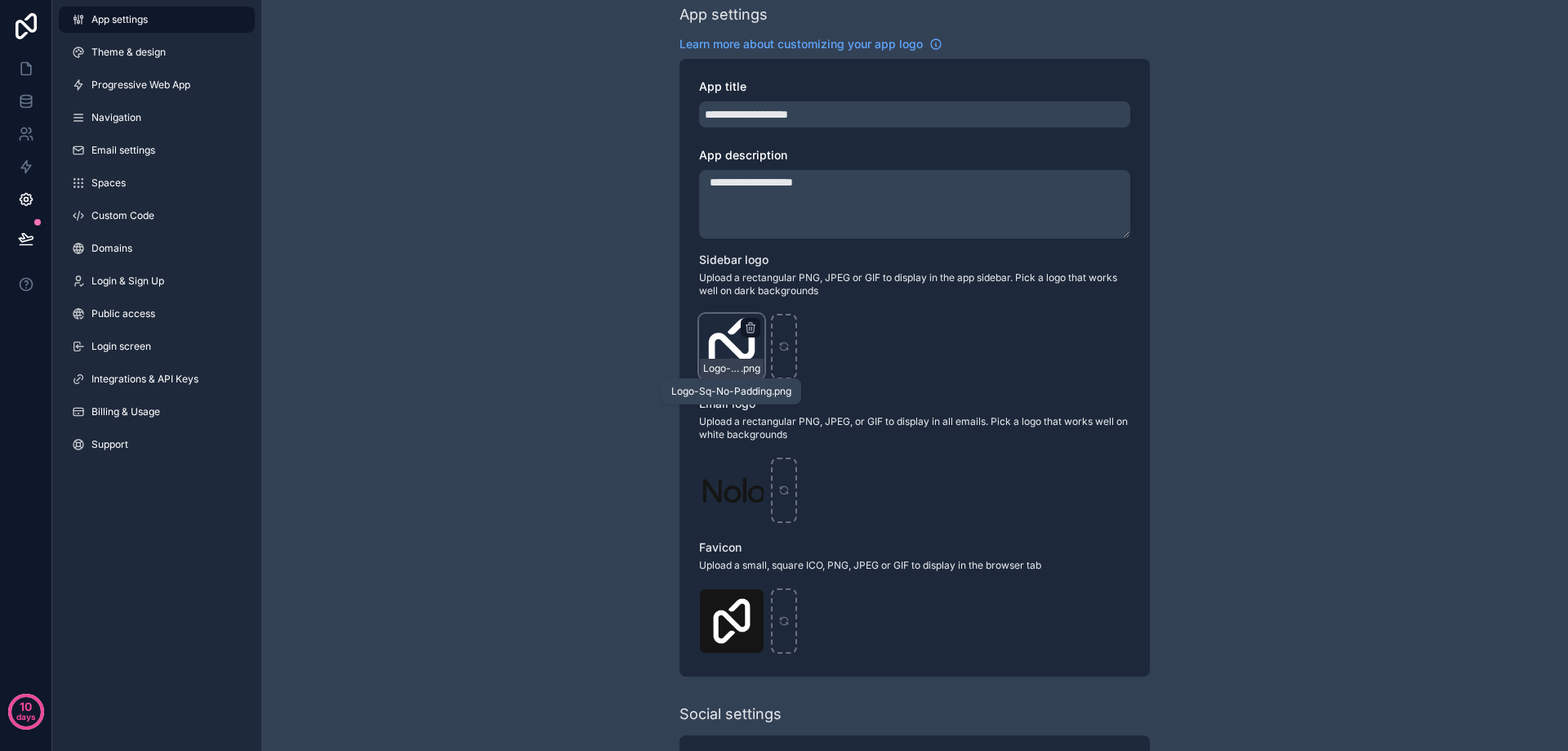
type textarea "**********"
click at [714, 372] on span "Logo-Sq-No-Padding" at bounding box center [721, 369] width 37 height 13
click at [789, 346] on icon "scrollable content" at bounding box center [784, 346] width 11 height 11
type input "**********"
click at [730, 512] on span ".png" at bounding box center [735, 513] width 20 height 13
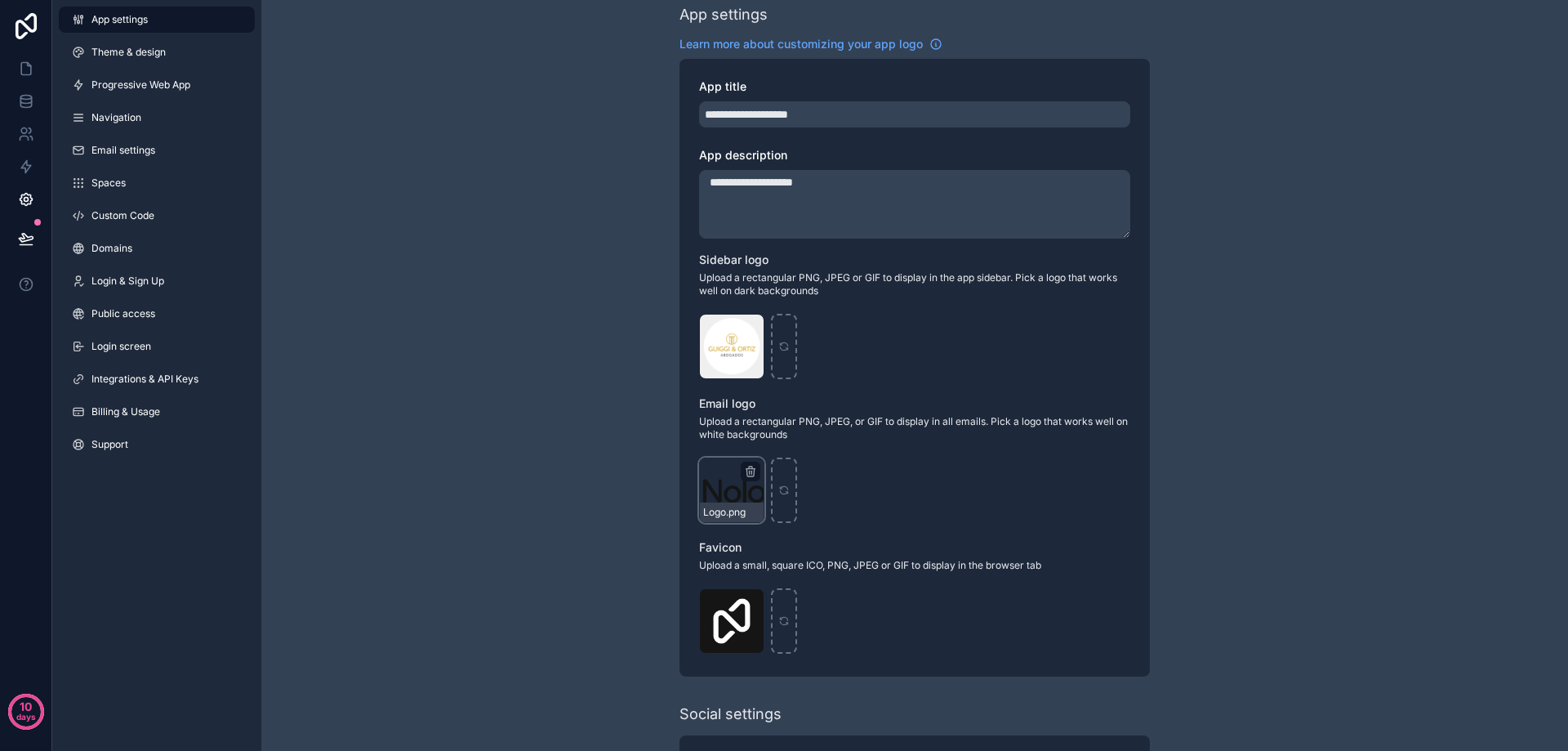
click at [722, 477] on div "Logo .png" at bounding box center [732, 490] width 66 height 66
click at [786, 481] on div "scrollable content" at bounding box center [783, 490] width 26 height 66
type input "**********"
click at [787, 620] on icon "scrollable content" at bounding box center [784, 620] width 11 height 11
type input "**********"
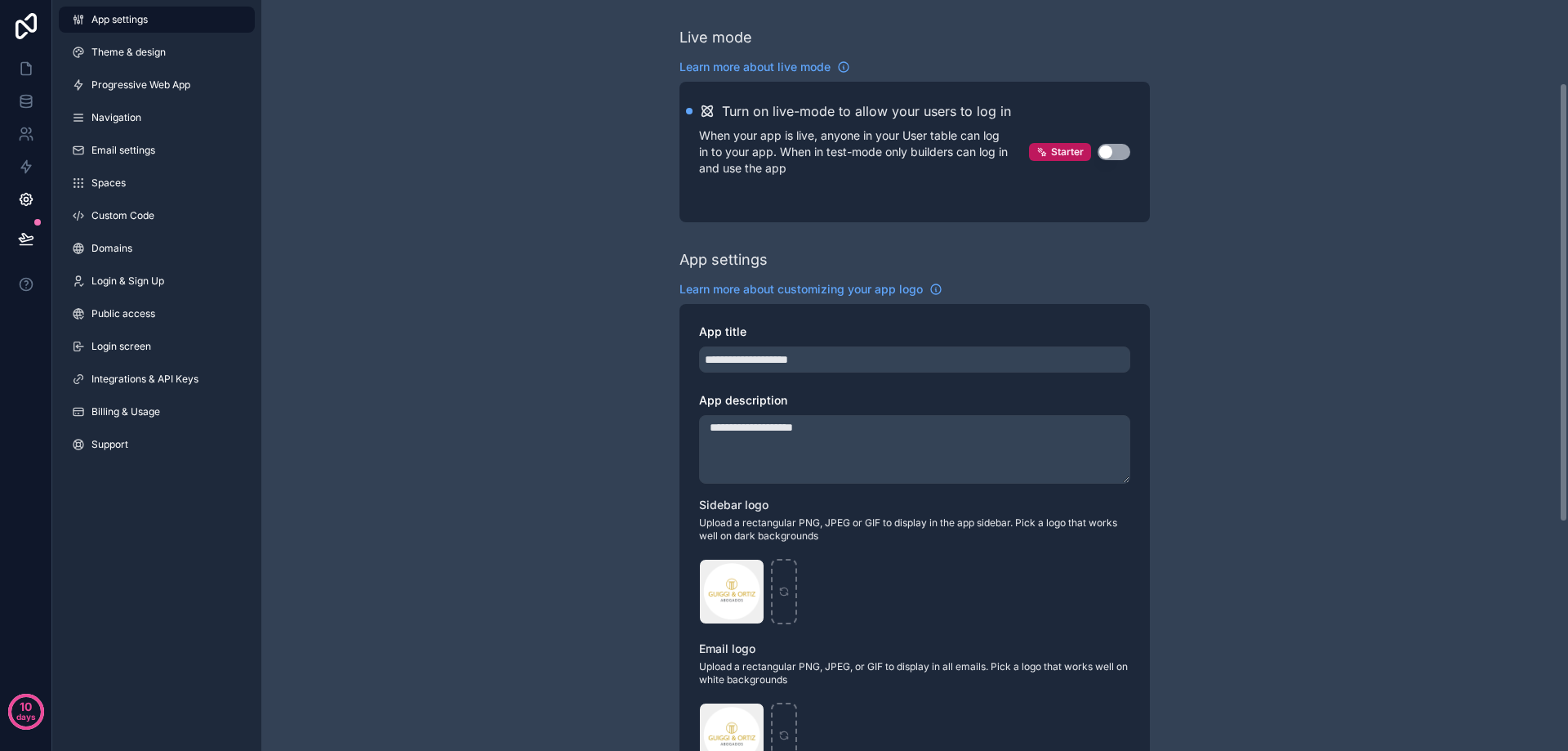
scroll to position [490, 0]
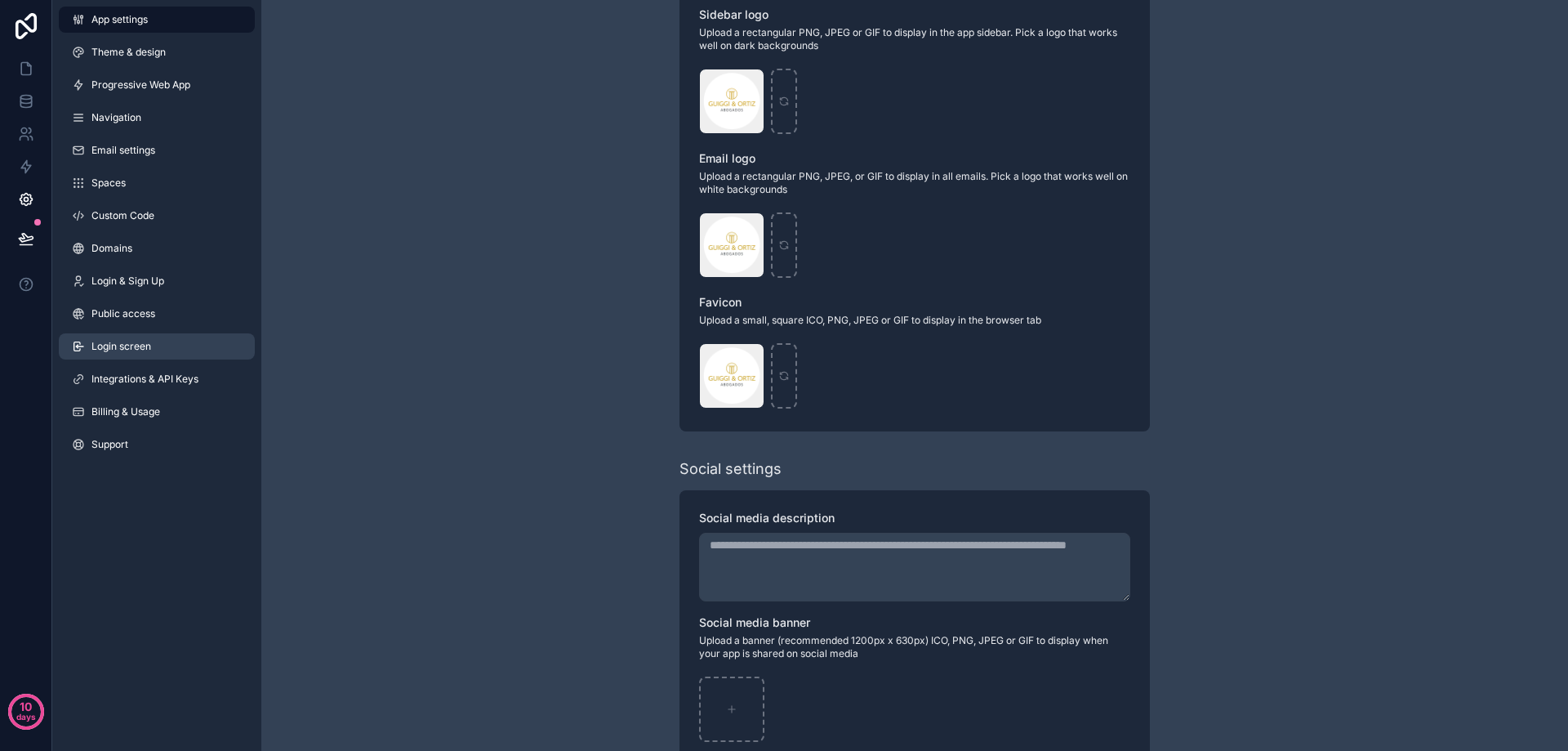
click at [121, 352] on span "Login screen" at bounding box center [121, 347] width 60 height 13
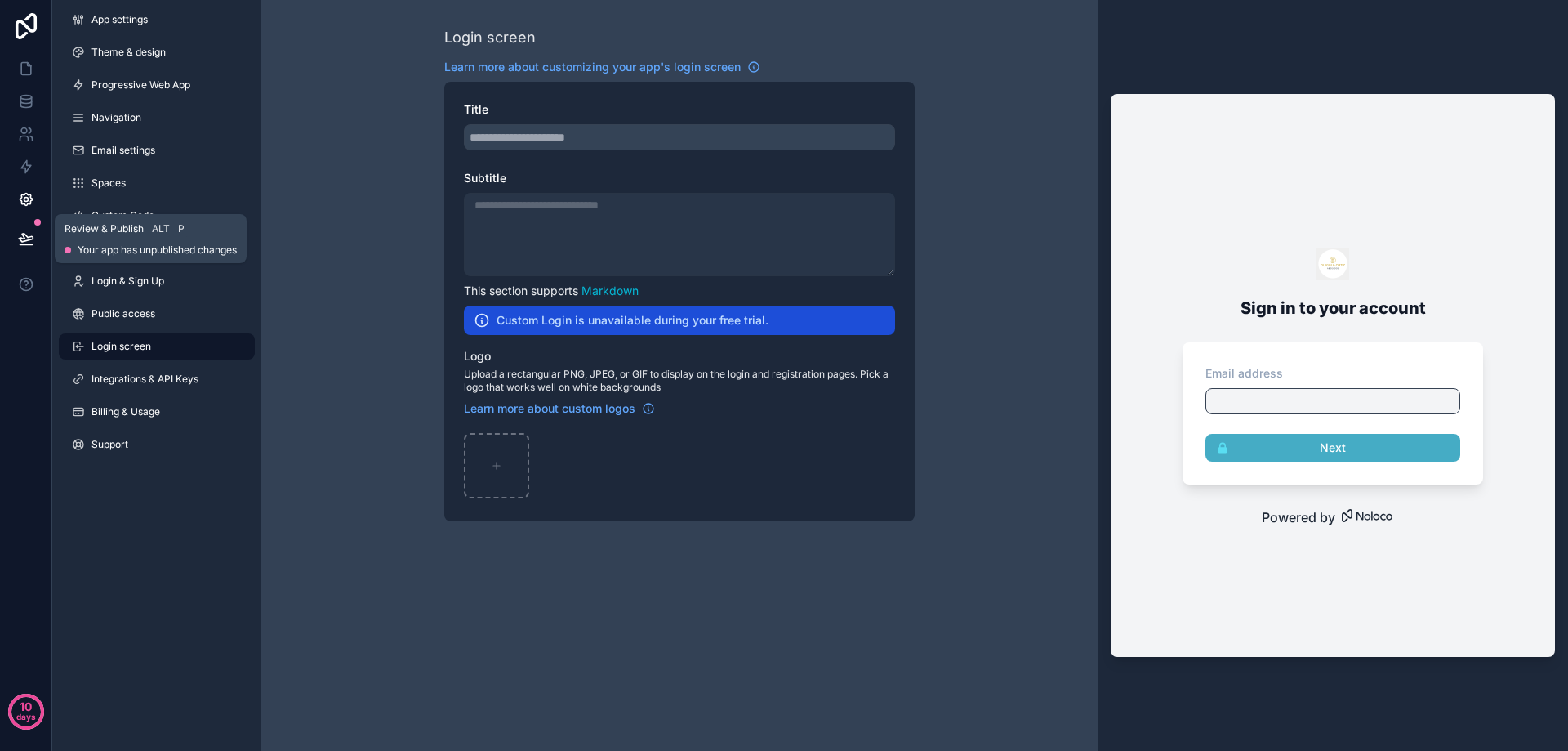
click at [23, 239] on icon at bounding box center [26, 238] width 16 height 16
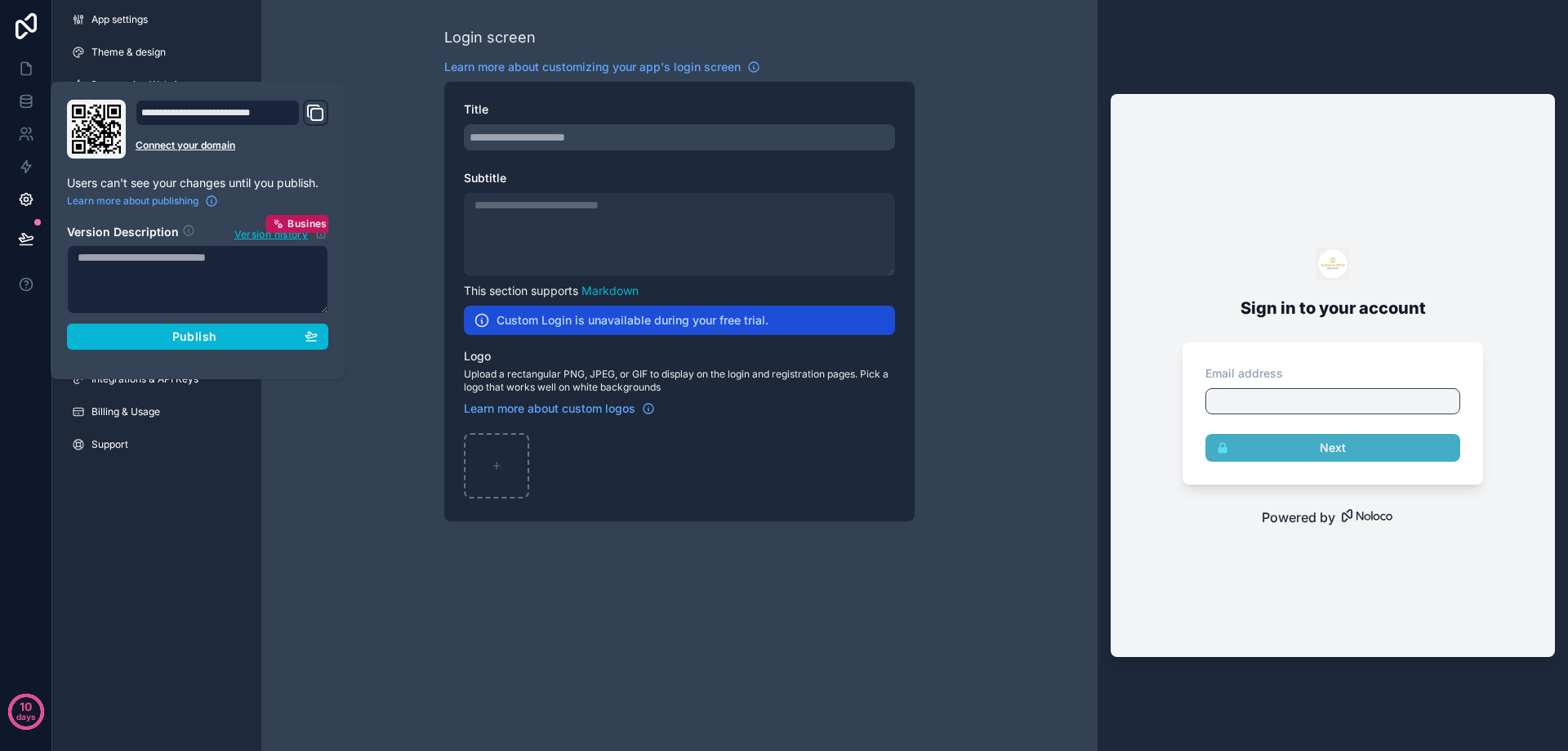
click at [176, 269] on textarea at bounding box center [197, 279] width 261 height 69
click at [104, 272] on textarea at bounding box center [197, 279] width 261 height 69
type textarea "**********"
click at [181, 337] on span "Publish" at bounding box center [194, 335] width 44 height 14
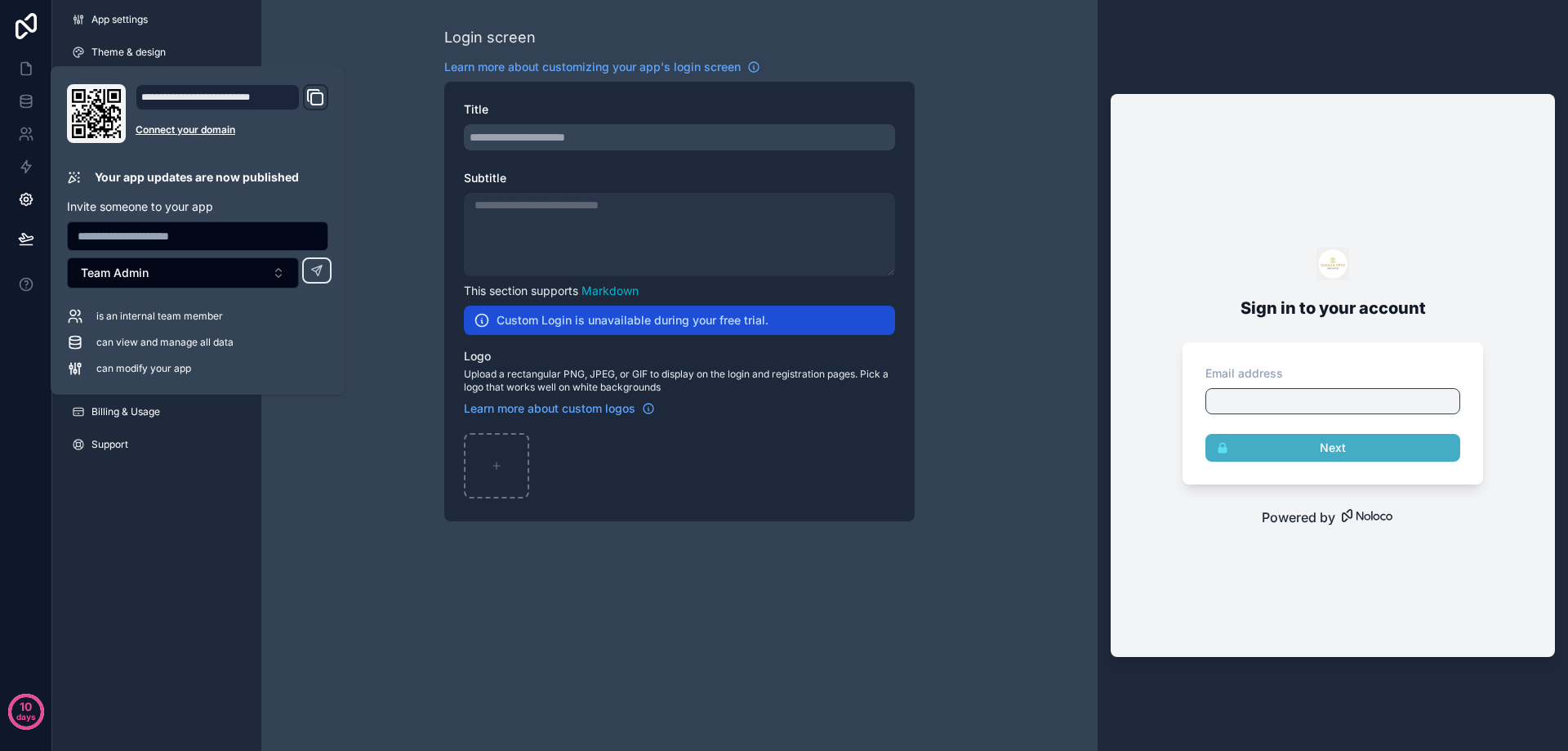
click at [144, 317] on span "is an internal team member" at bounding box center [159, 316] width 127 height 13
drag, startPoint x: 119, startPoint y: 342, endPoint x: 212, endPoint y: 342, distance: 93.0
click at [212, 342] on span "can view and manage all data" at bounding box center [165, 342] width 137 height 13
click at [279, 272] on button "Team Admin" at bounding box center [182, 273] width 231 height 31
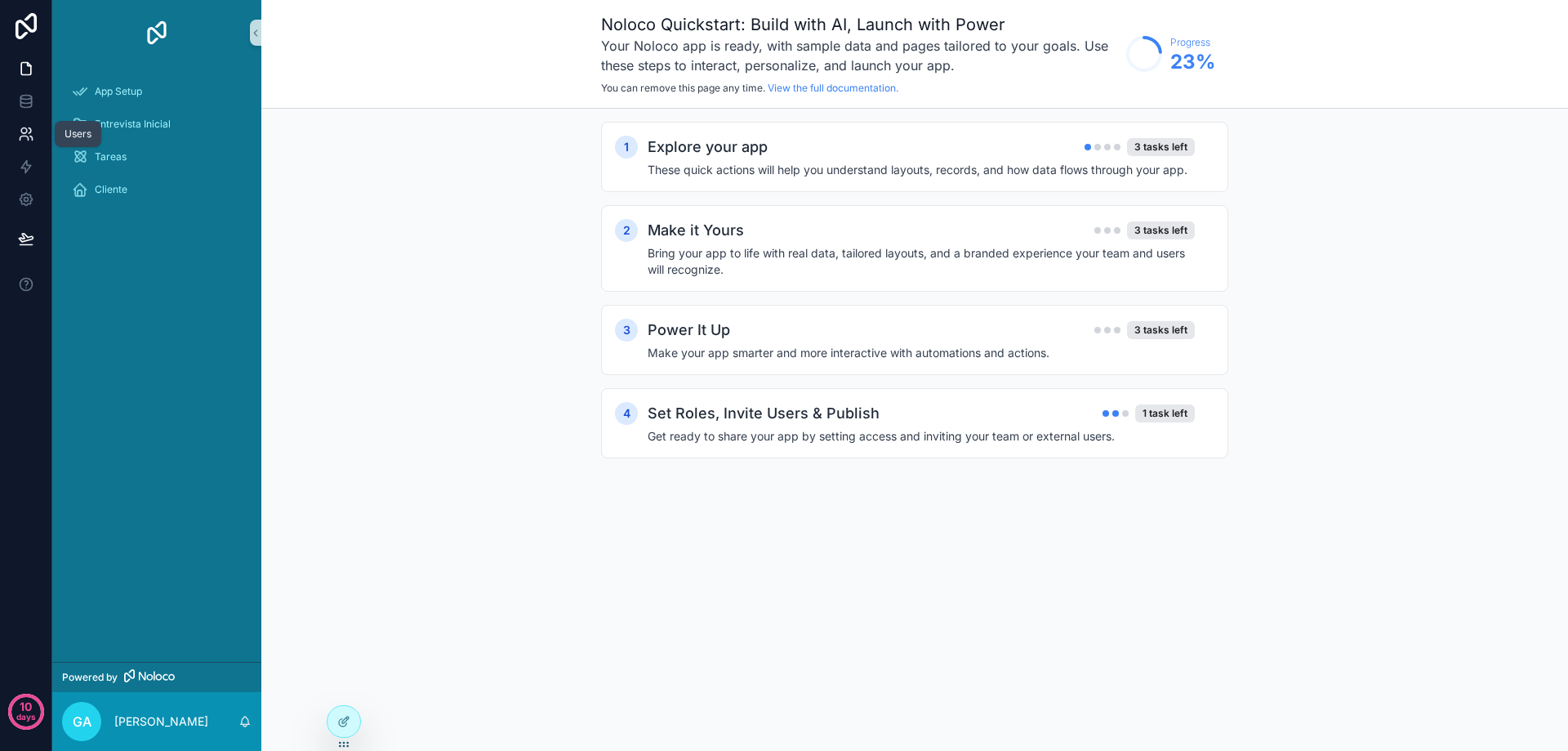
click at [23, 133] on icon at bounding box center [24, 132] width 6 height 6
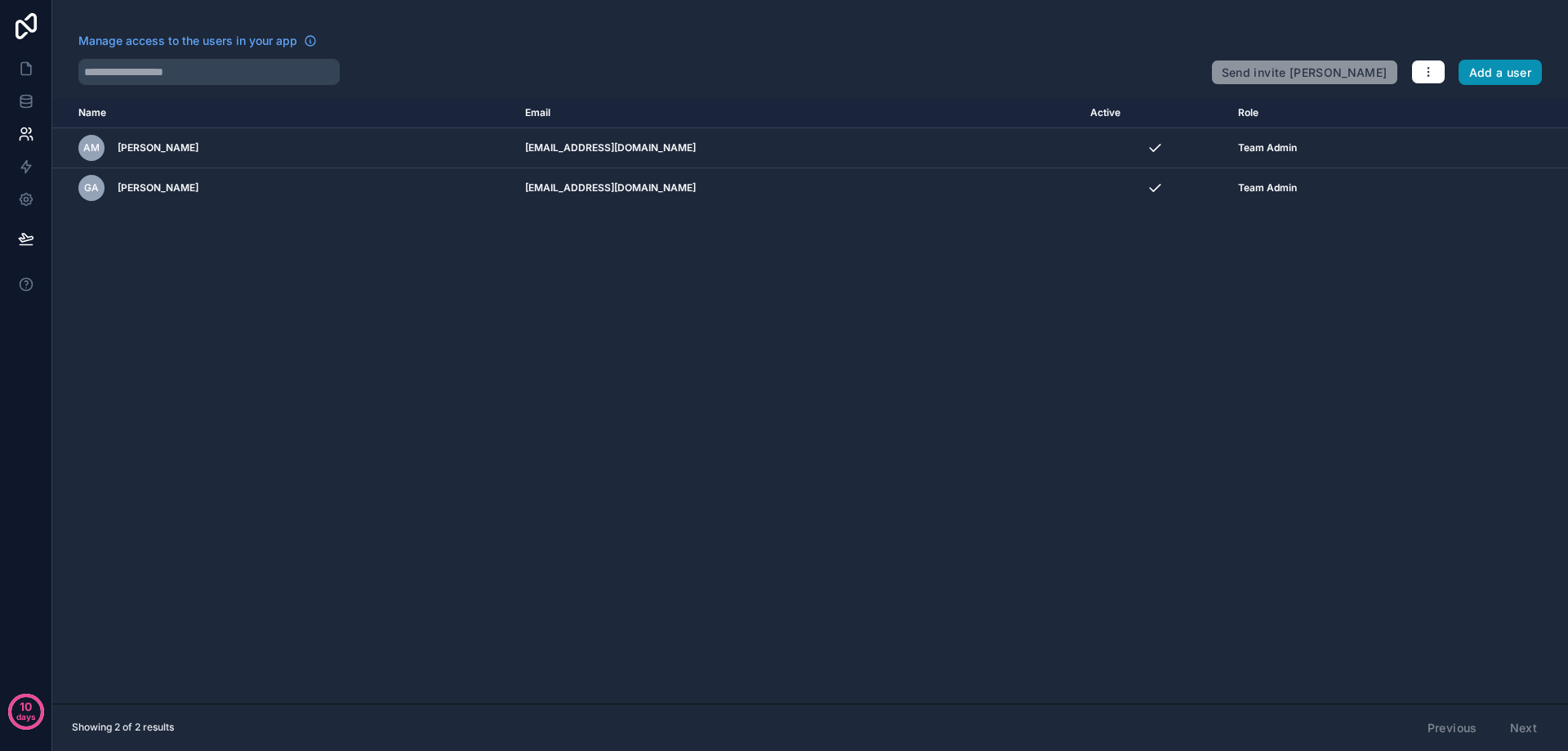
click at [1494, 76] on button "Add a user" at bounding box center [1500, 72] width 84 height 26
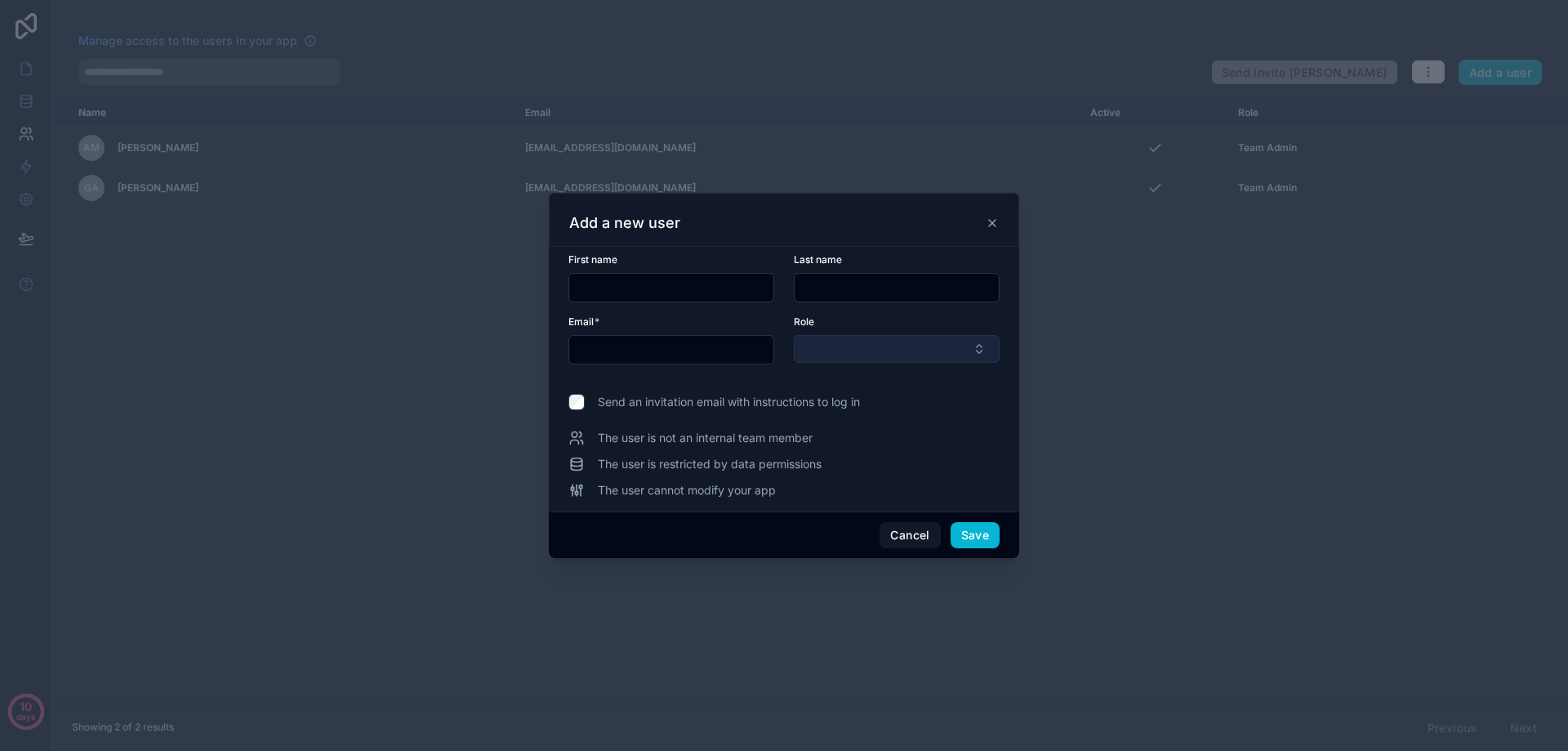
click at [976, 343] on button "Select Button" at bounding box center [896, 348] width 206 height 28
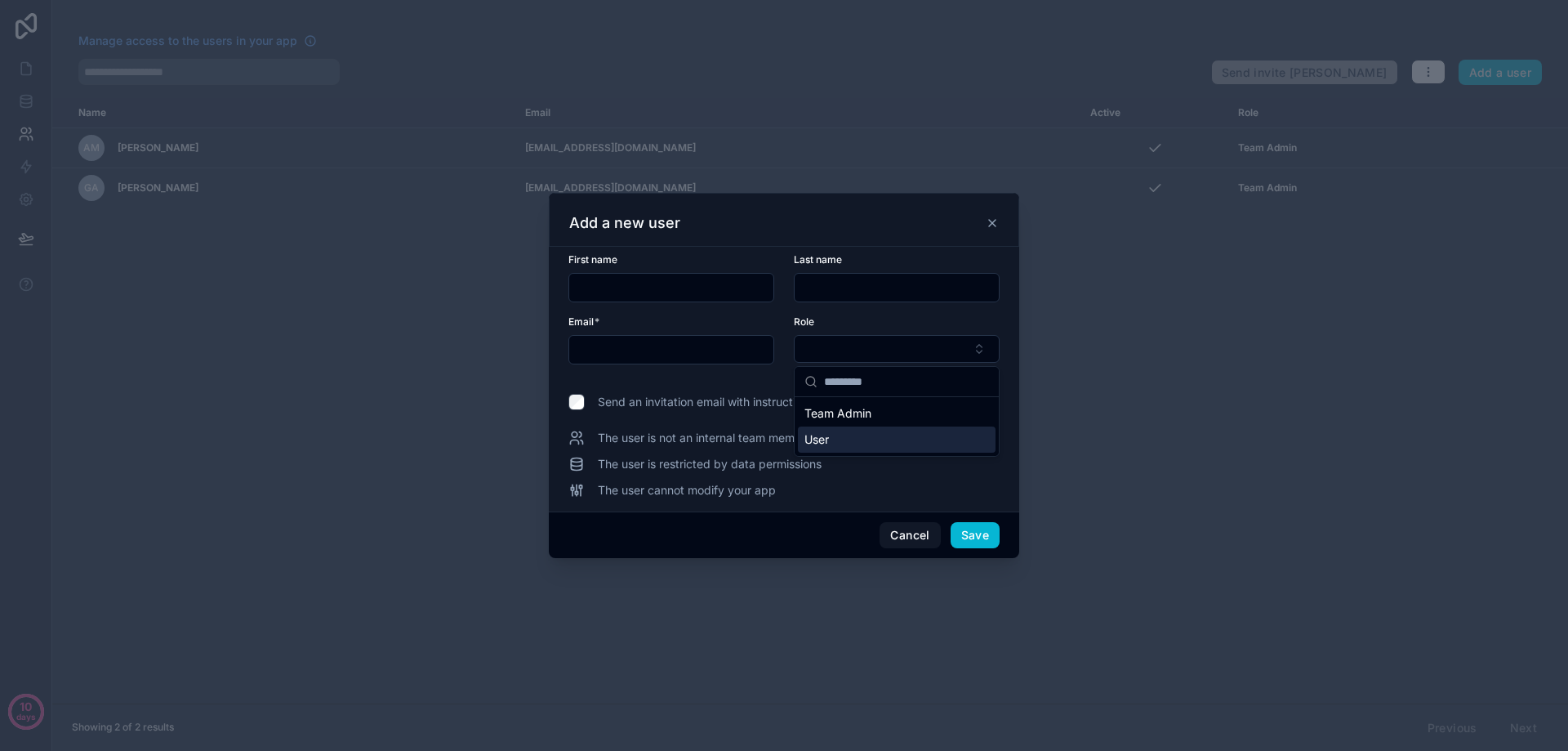
click at [824, 438] on span "User" at bounding box center [816, 439] width 25 height 16
click at [992, 225] on icon at bounding box center [993, 222] width 13 height 13
